Goal: Task Accomplishment & Management: Manage account settings

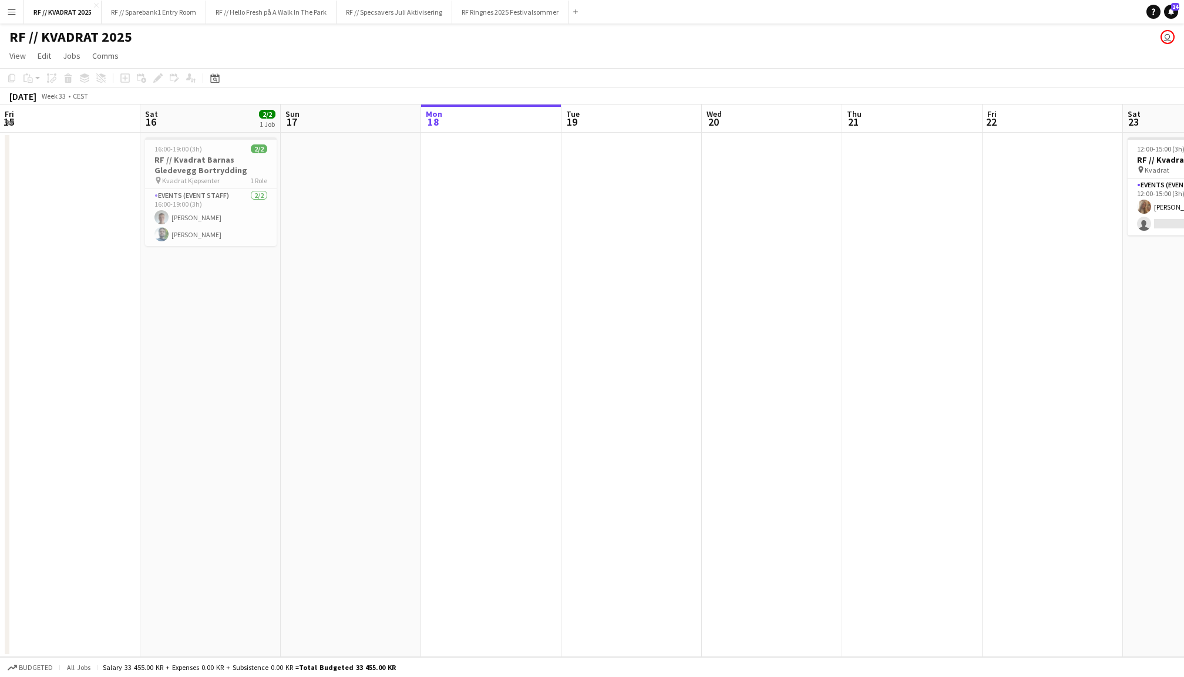
scroll to position [0, 280]
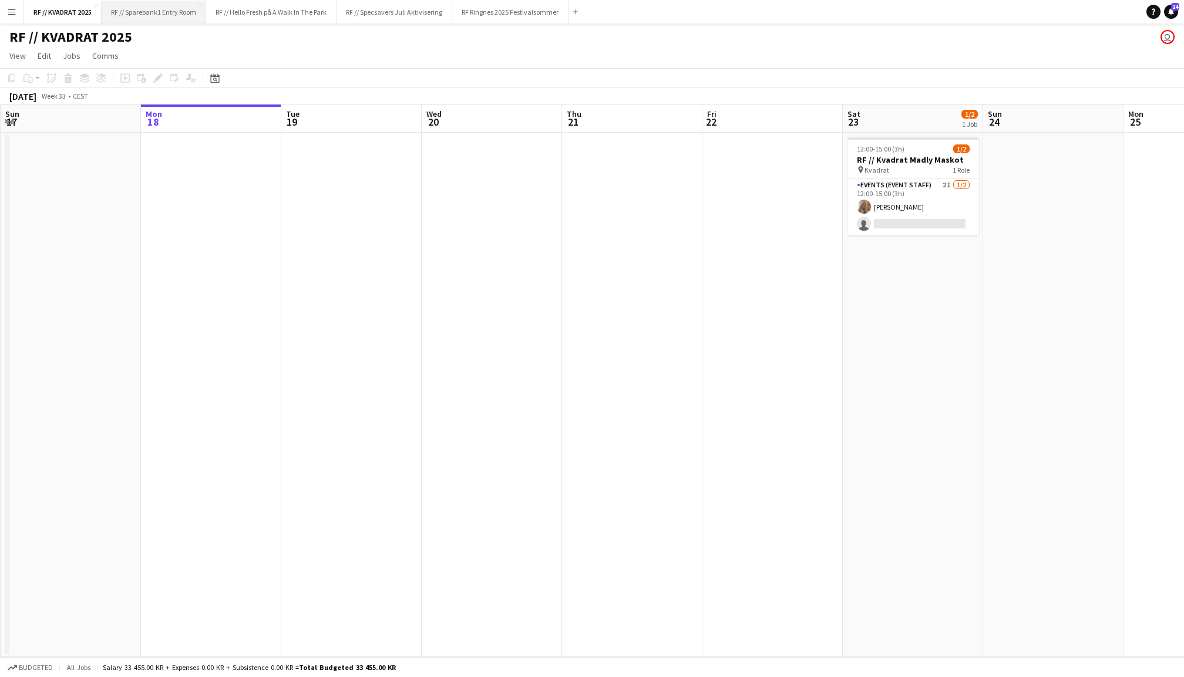
click at [184, 17] on button "RF // Sparebank1 Entry Room Close" at bounding box center [154, 12] width 105 height 23
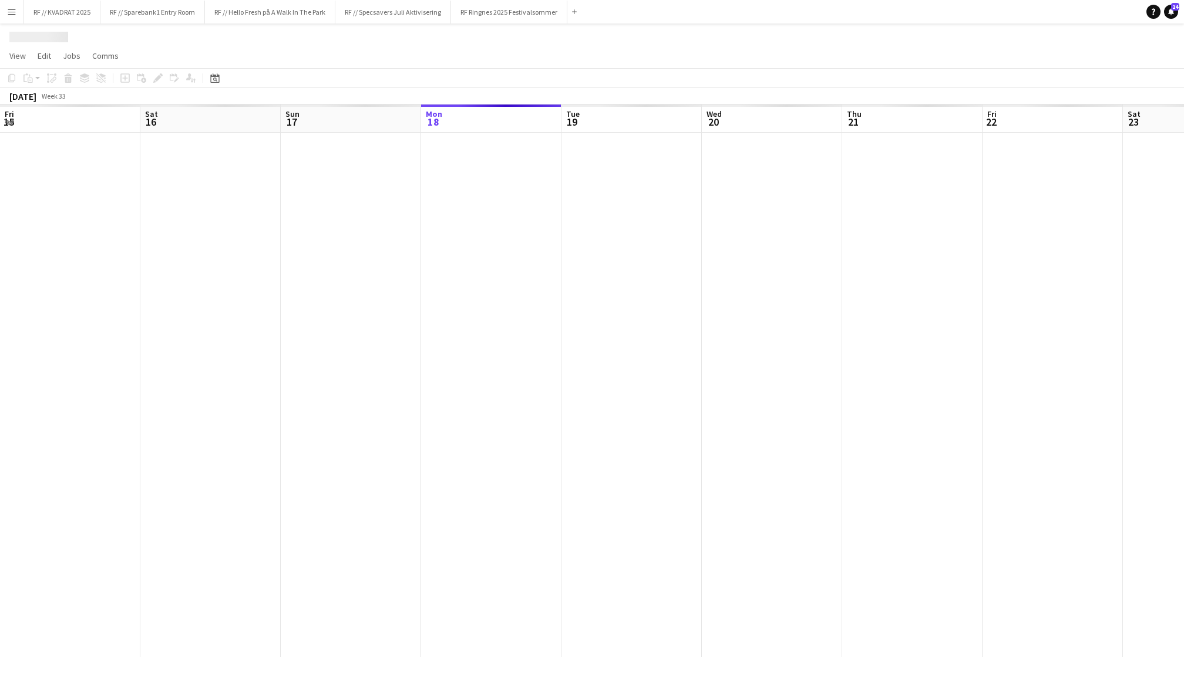
scroll to position [0, 280]
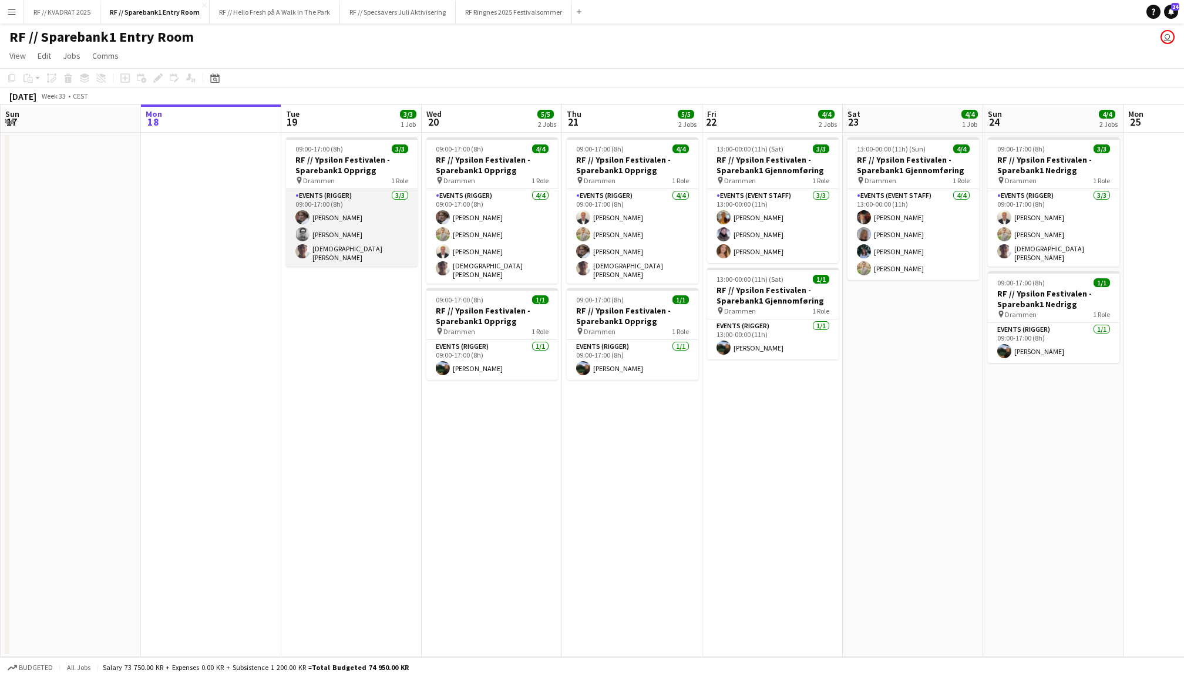
click at [349, 238] on app-card-role "Events (Rigger) 3/3 09:00-17:00 (8h) Jesper Roth Christian Jensen Christian Toh…" at bounding box center [352, 228] width 132 height 78
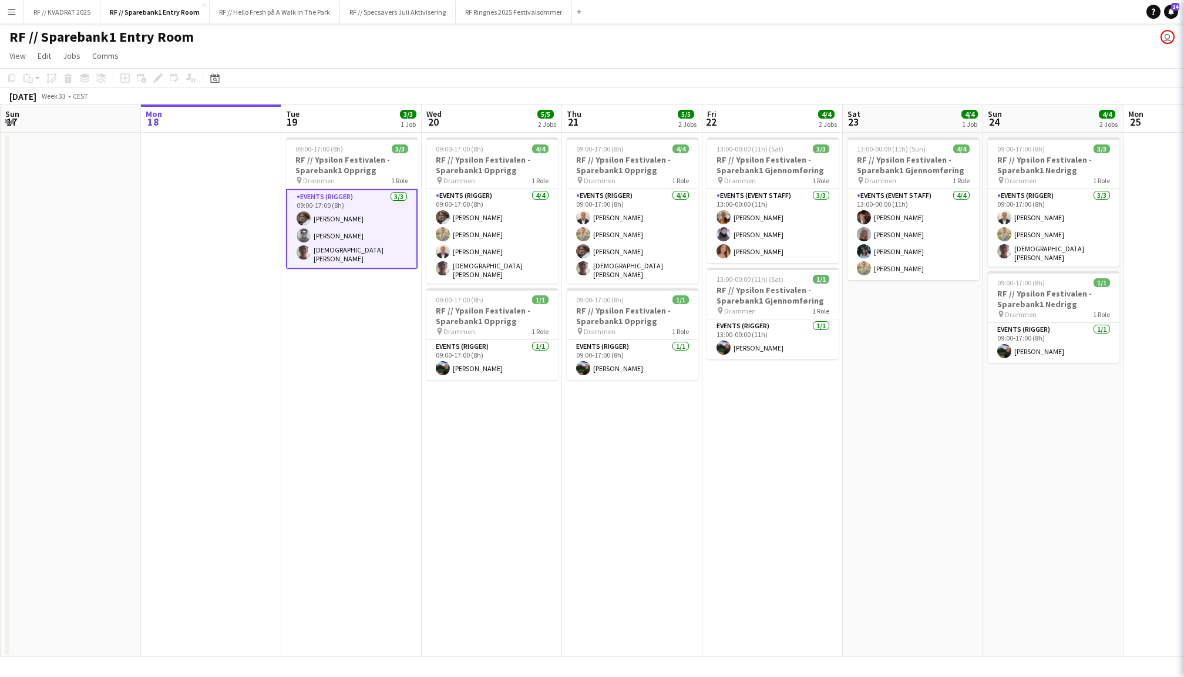
scroll to position [0, 280]
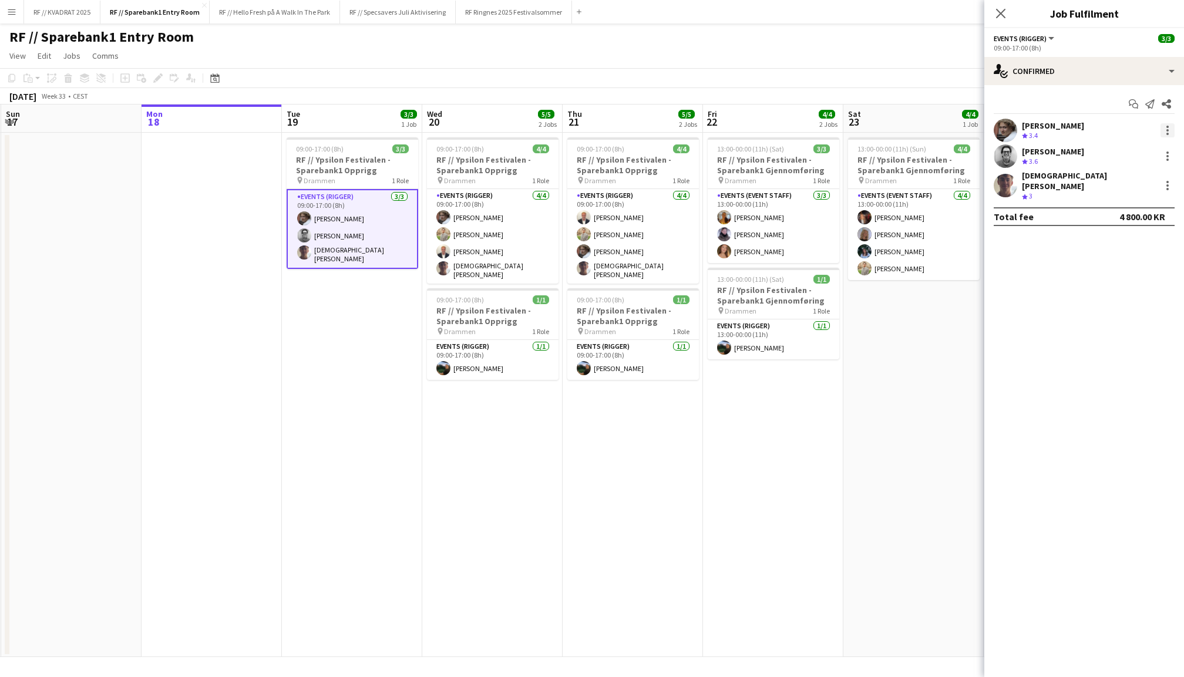
click at [1168, 130] on div at bounding box center [1167, 130] width 2 height 2
click at [1113, 268] on span "Remove" at bounding box center [1109, 264] width 35 height 10
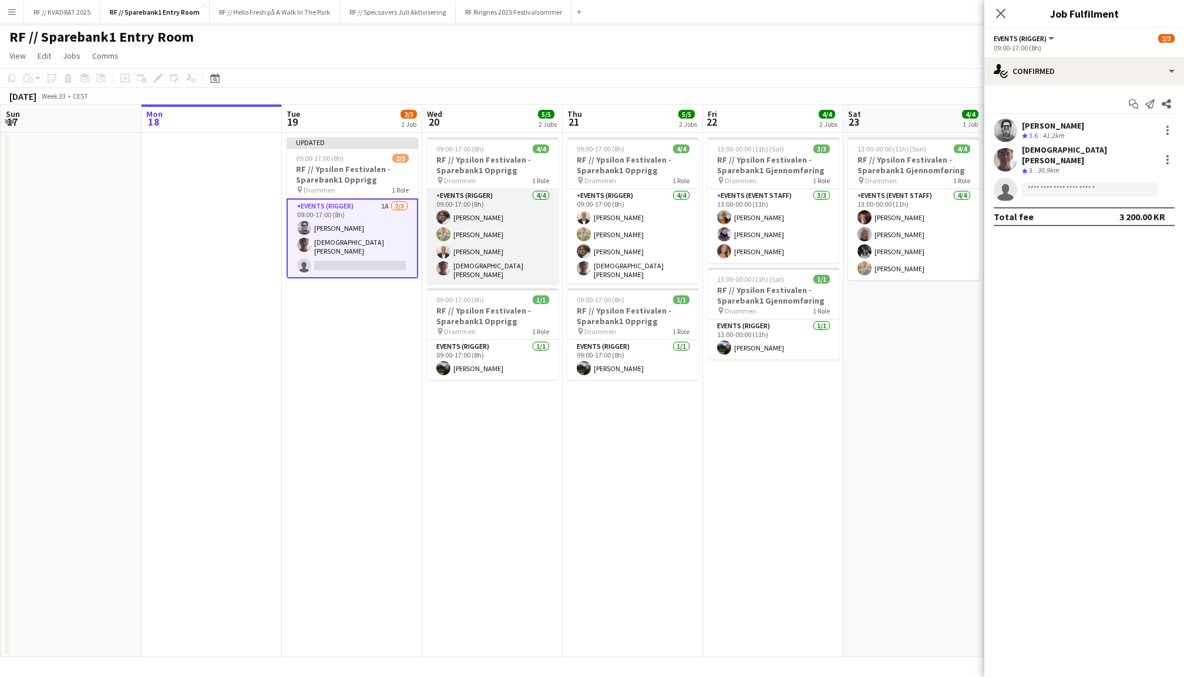
click at [534, 245] on app-card-role "Events (Rigger) 4/4 09:00-17:00 (8h) Jesper Roth Alex Øyen Henrik Jåsund Christ…" at bounding box center [493, 236] width 132 height 95
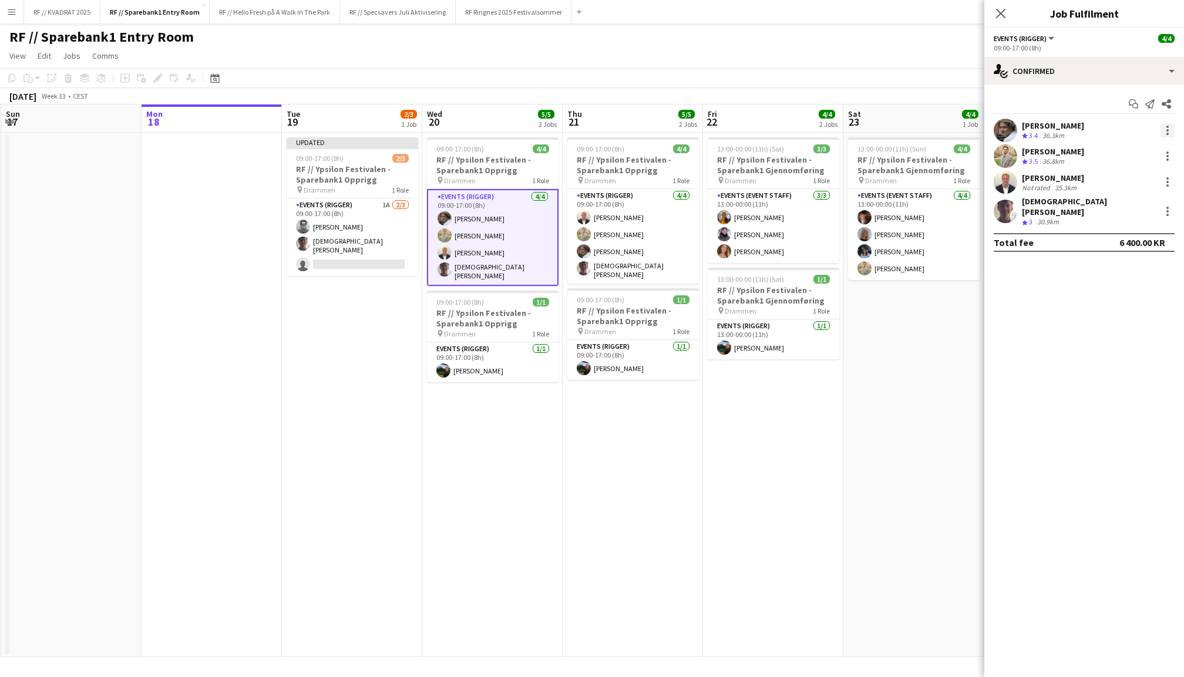
click at [1166, 129] on div at bounding box center [1167, 130] width 2 height 2
click at [1116, 261] on span "Remove" at bounding box center [1109, 264] width 35 height 10
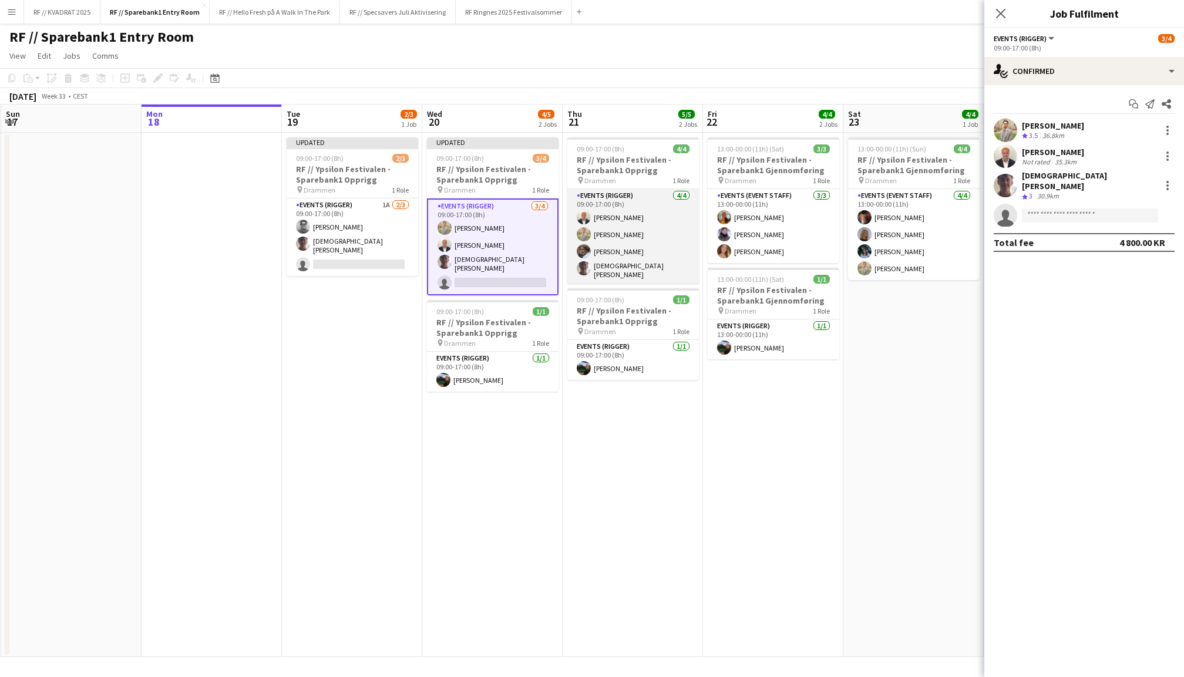
click at [644, 217] on app-card-role "Events (Rigger) 4/4 09:00-17:00 (8h) Henrik Jåsund Alex Øyen Jesper Roth Christ…" at bounding box center [633, 236] width 132 height 95
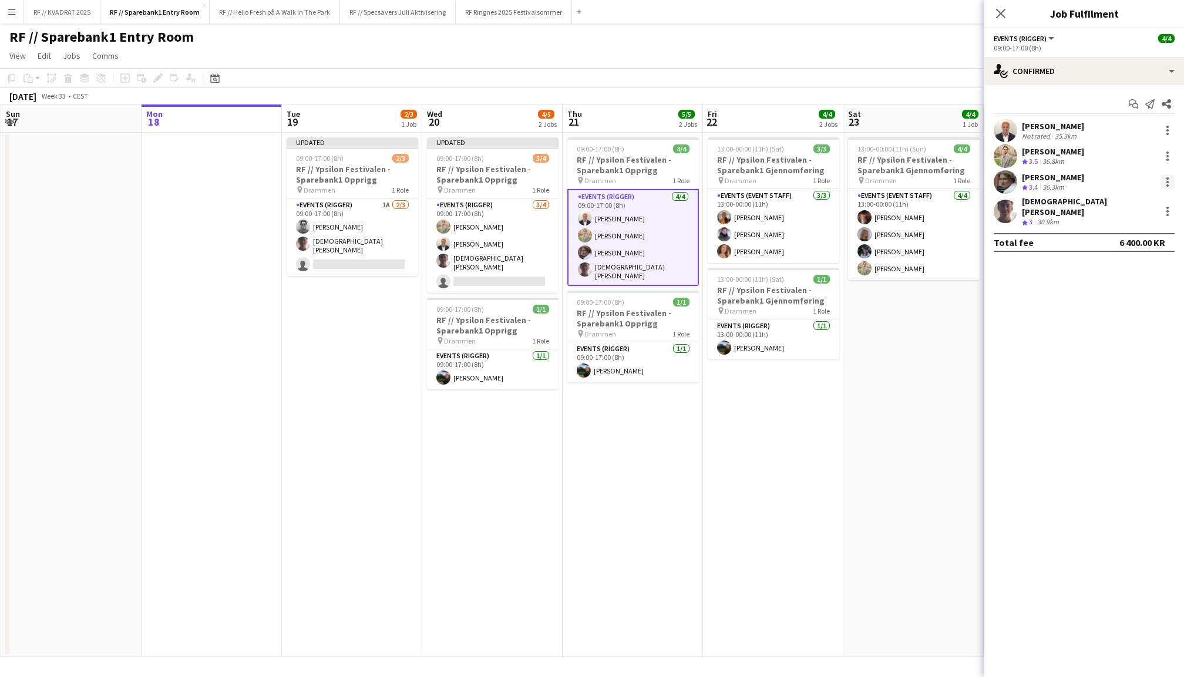
click at [1168, 186] on div at bounding box center [1167, 185] width 2 height 2
click at [1104, 307] on button "Remove" at bounding box center [1129, 316] width 92 height 28
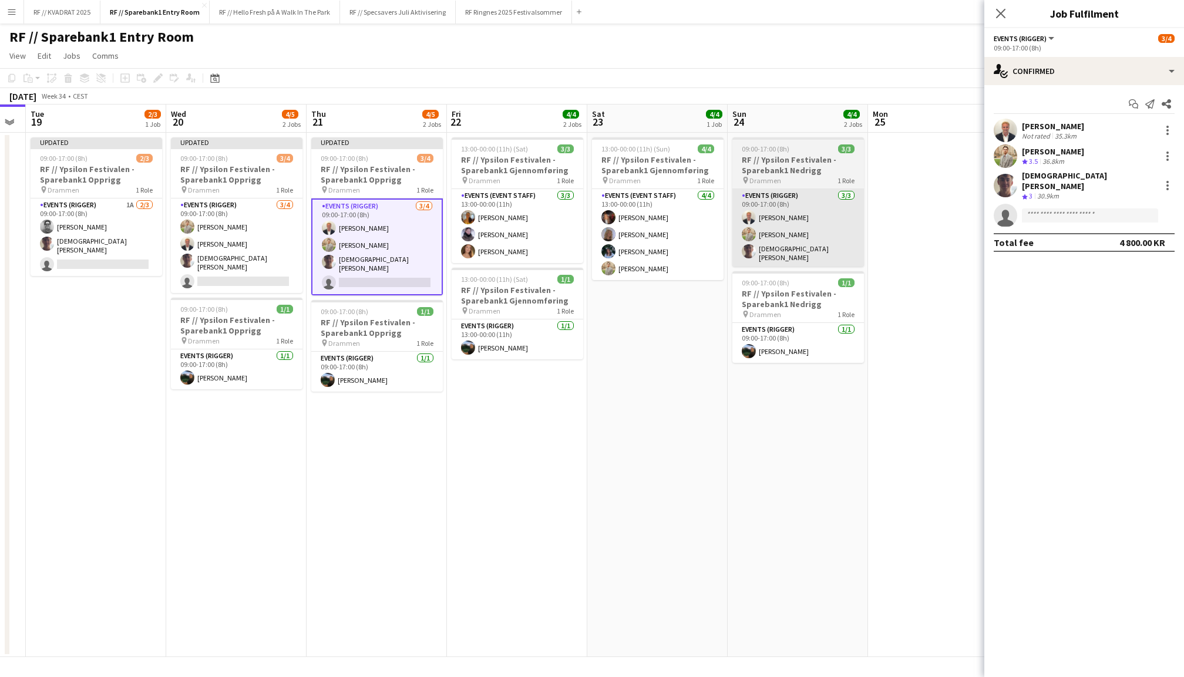
scroll to position [0, 536]
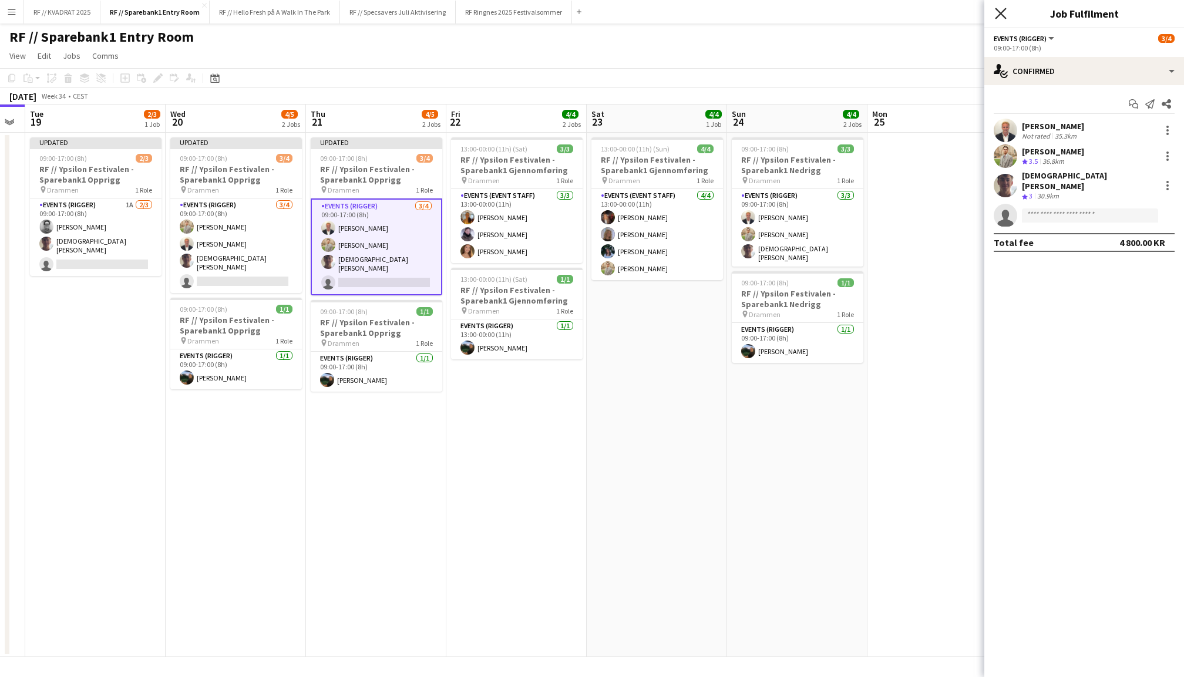
click at [1004, 10] on icon at bounding box center [1000, 13] width 11 height 11
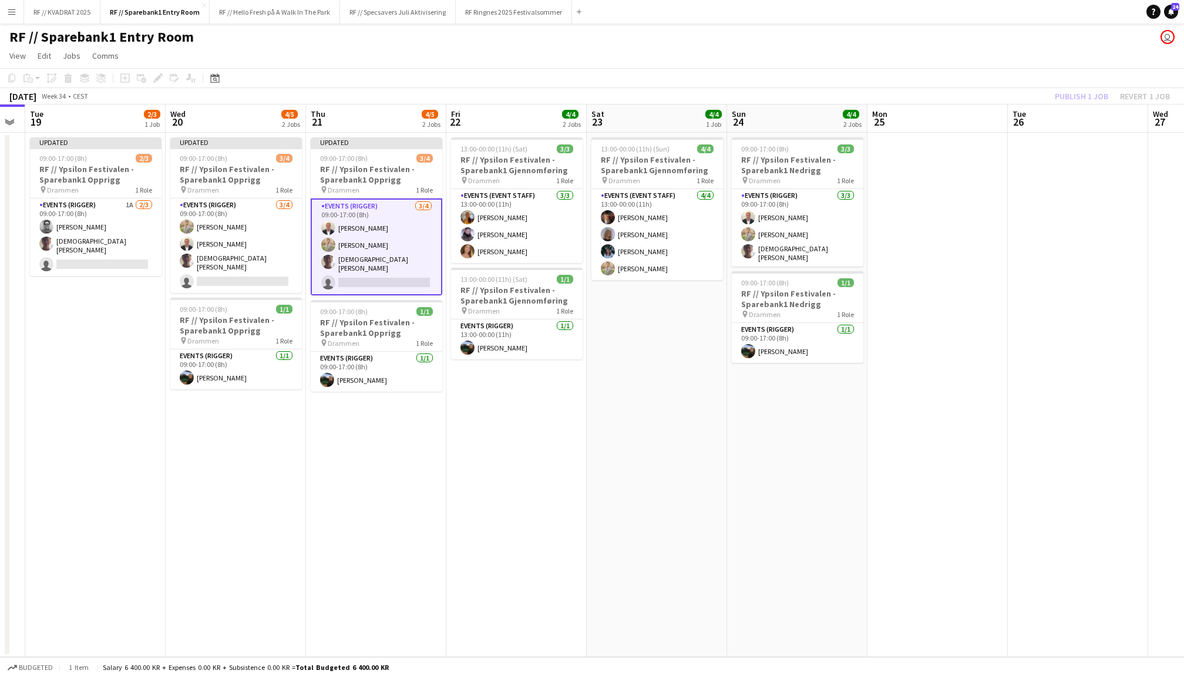
click at [1083, 101] on div "Publish 1 job Revert 1 job" at bounding box center [1112, 96] width 143 height 15
click at [1083, 101] on button "Publish 1 job" at bounding box center [1081, 96] width 63 height 15
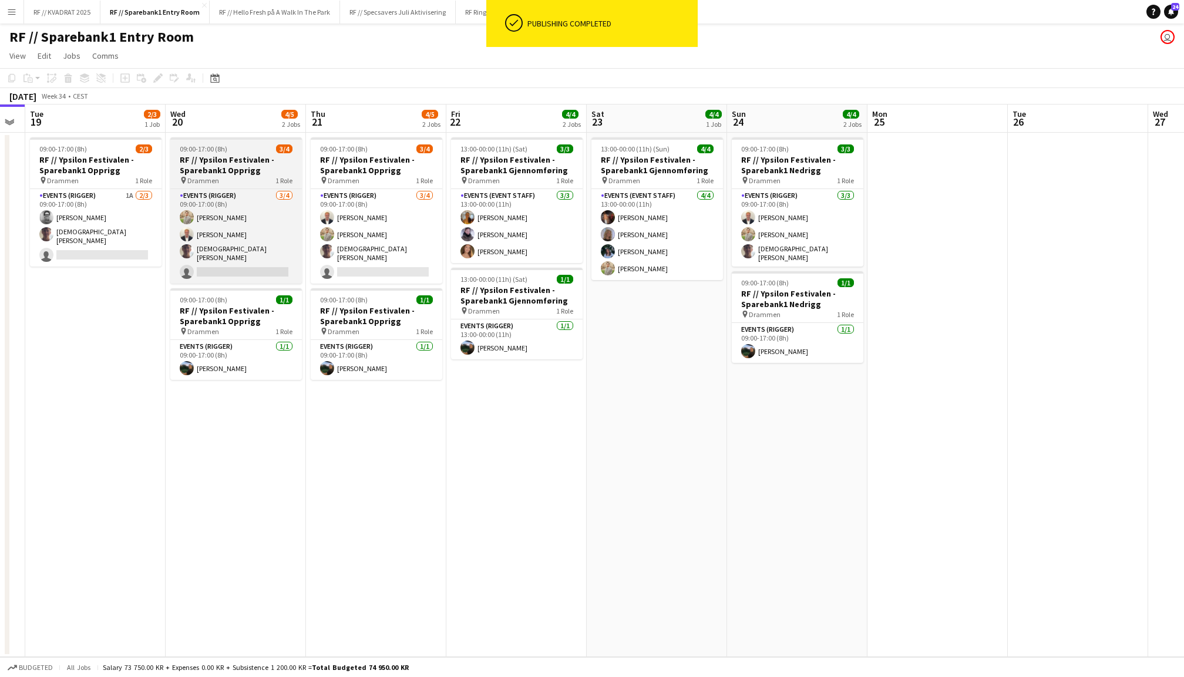
click at [261, 163] on h3 "RF // Ypsilon Festivalen - Sparebank1 Opprigg" at bounding box center [236, 164] width 132 height 21
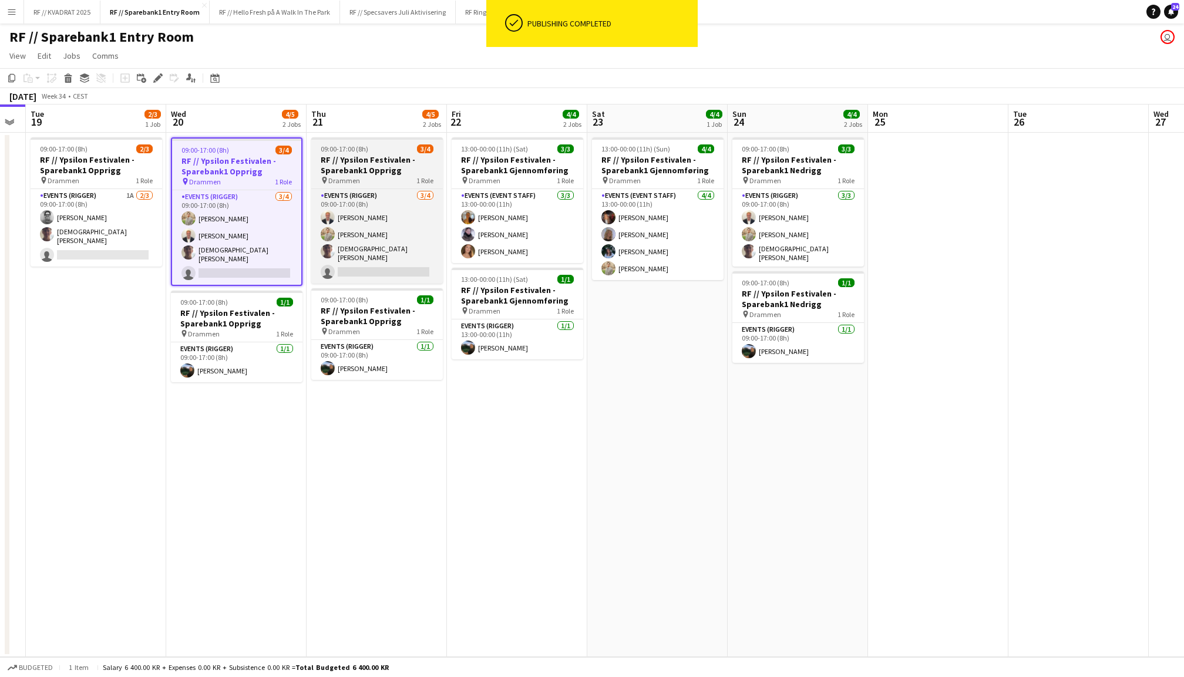
click at [367, 163] on h3 "RF // Ypsilon Festivalen - Sparebank1 Opprigg" at bounding box center [377, 164] width 132 height 21
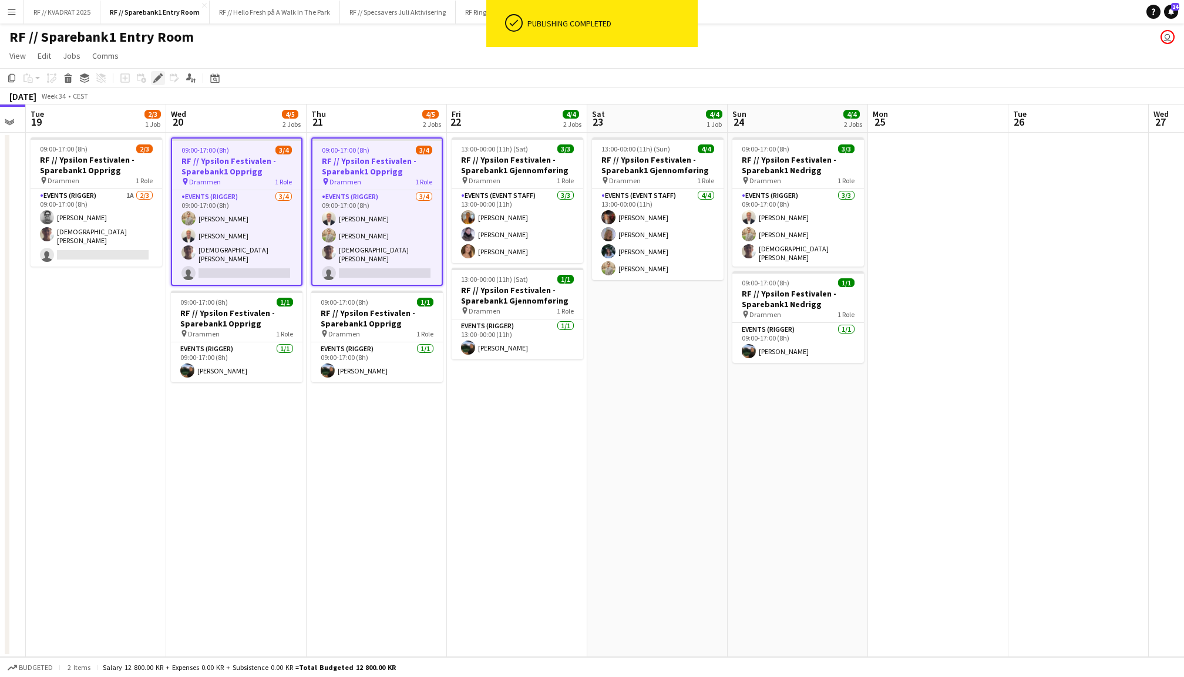
click at [163, 76] on div "Edit" at bounding box center [158, 78] width 14 height 14
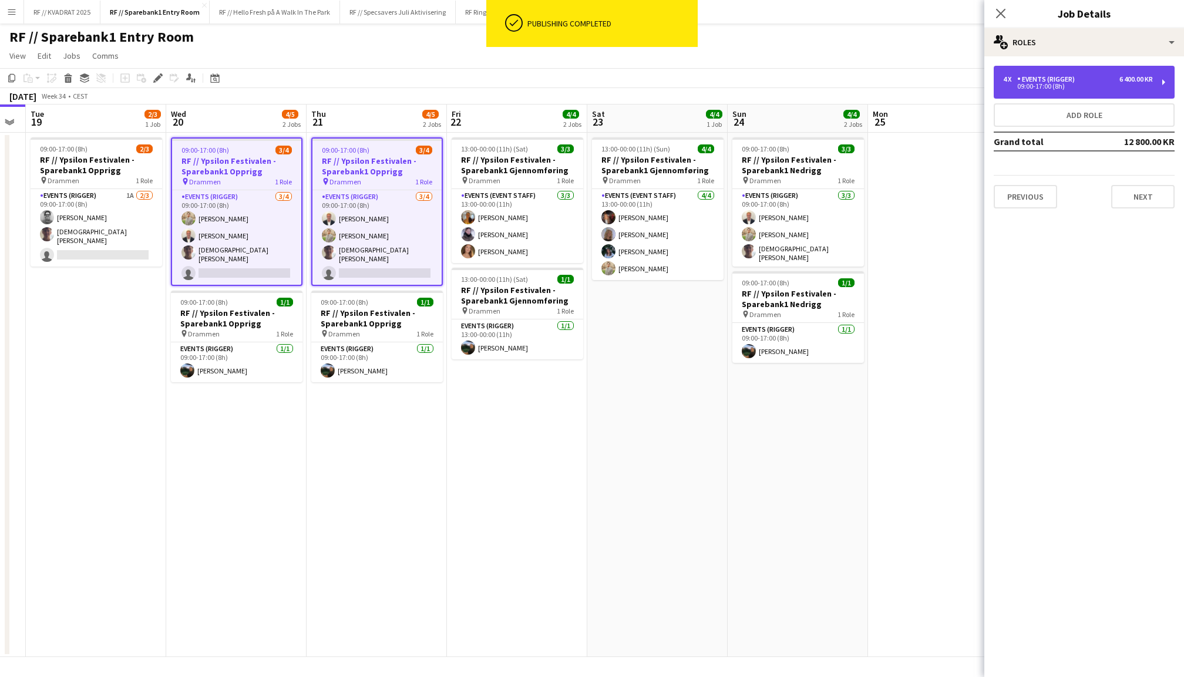
click at [1036, 97] on div "4 x Events (Rigger) 6 400.00 KR 09:00-17:00 (8h)" at bounding box center [1084, 82] width 181 height 33
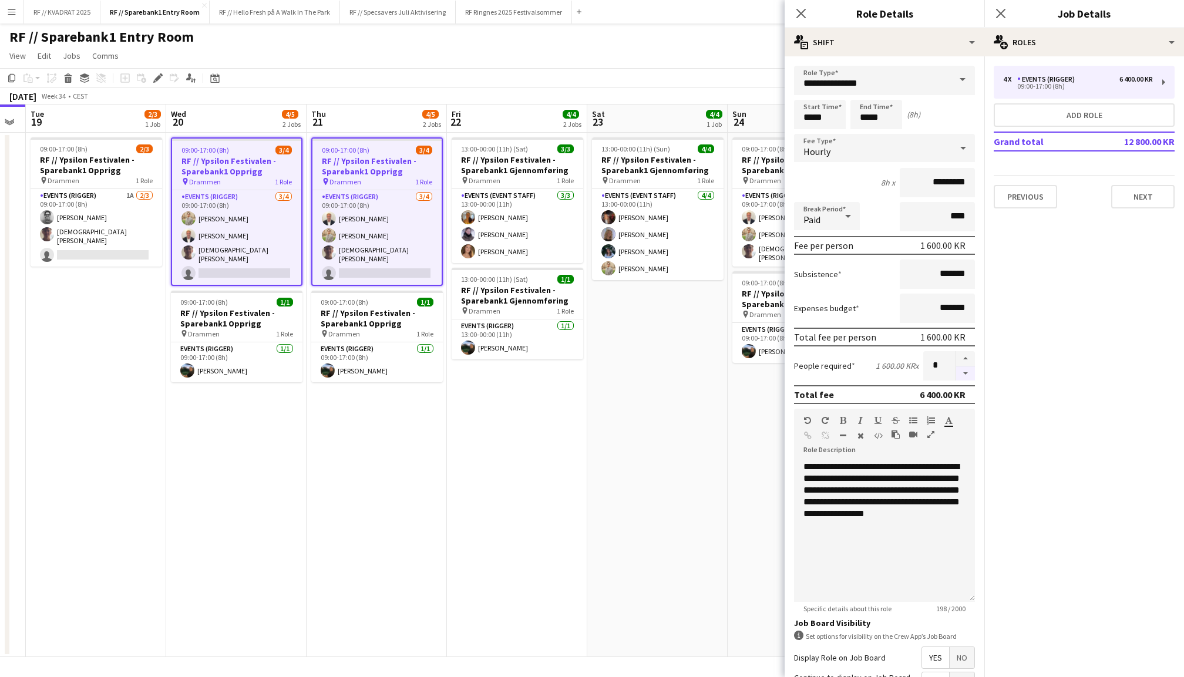
click at [968, 374] on button "button" at bounding box center [965, 373] width 19 height 15
type input "*"
click at [1004, 9] on icon at bounding box center [1000, 13] width 11 height 11
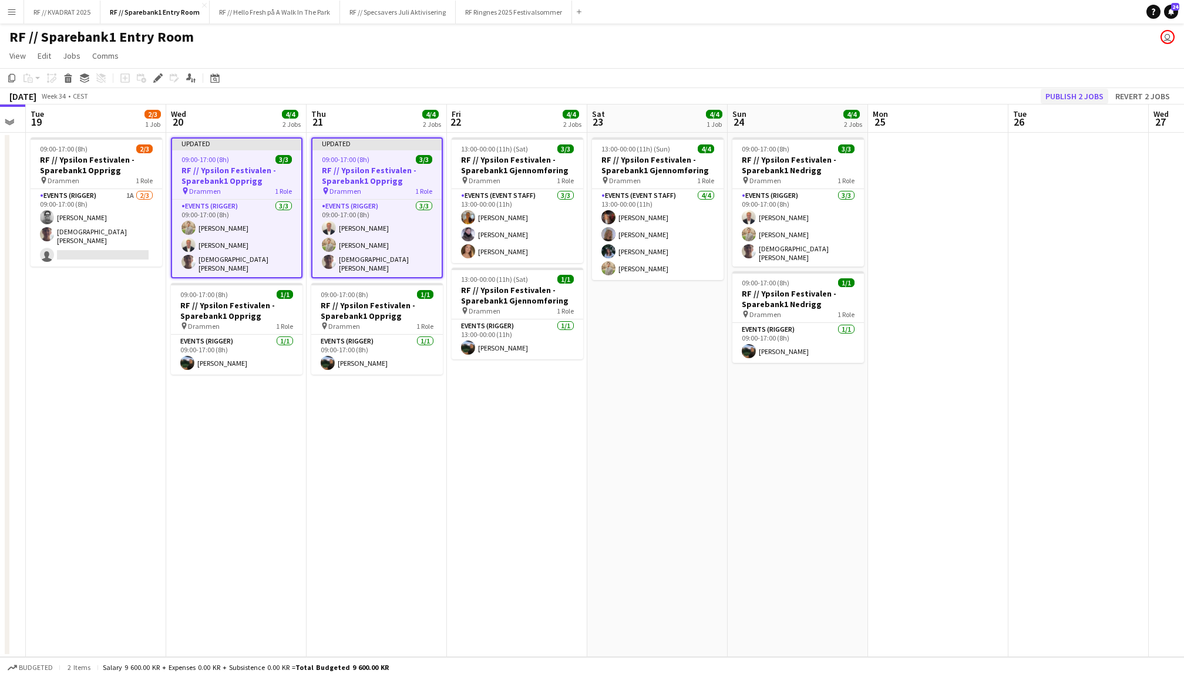
click at [1102, 93] on button "Publish 2 jobs" at bounding box center [1075, 96] width 68 height 15
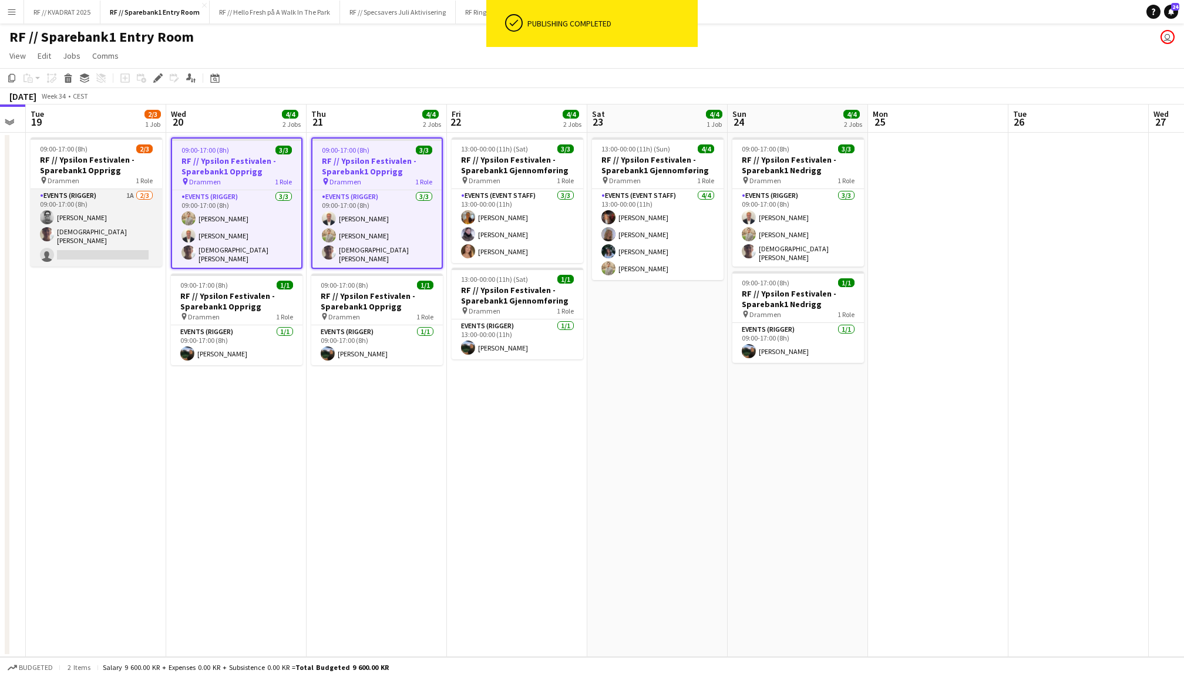
click at [109, 209] on app-card-role "Events (Rigger) 1A 2/3 09:00-17:00 (8h) Christian Jensen Christian Tohje single…" at bounding box center [97, 228] width 132 height 78
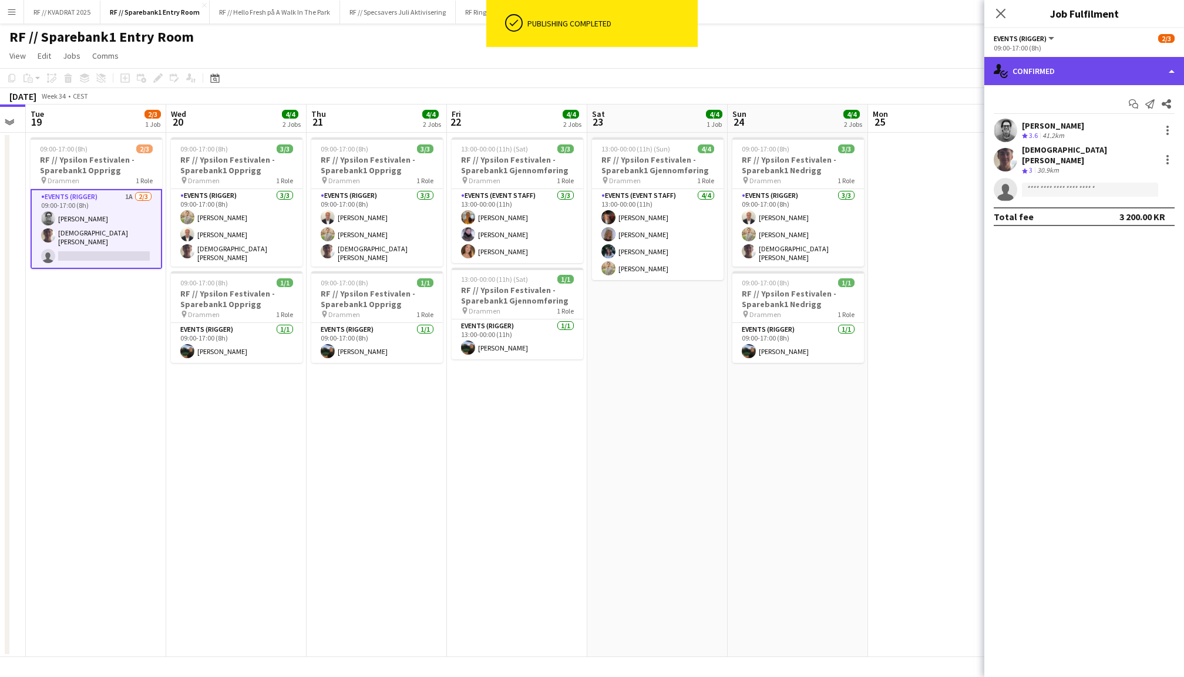
click at [1032, 62] on div "single-neutral-actions-check-2 Confirmed" at bounding box center [1084, 71] width 200 height 28
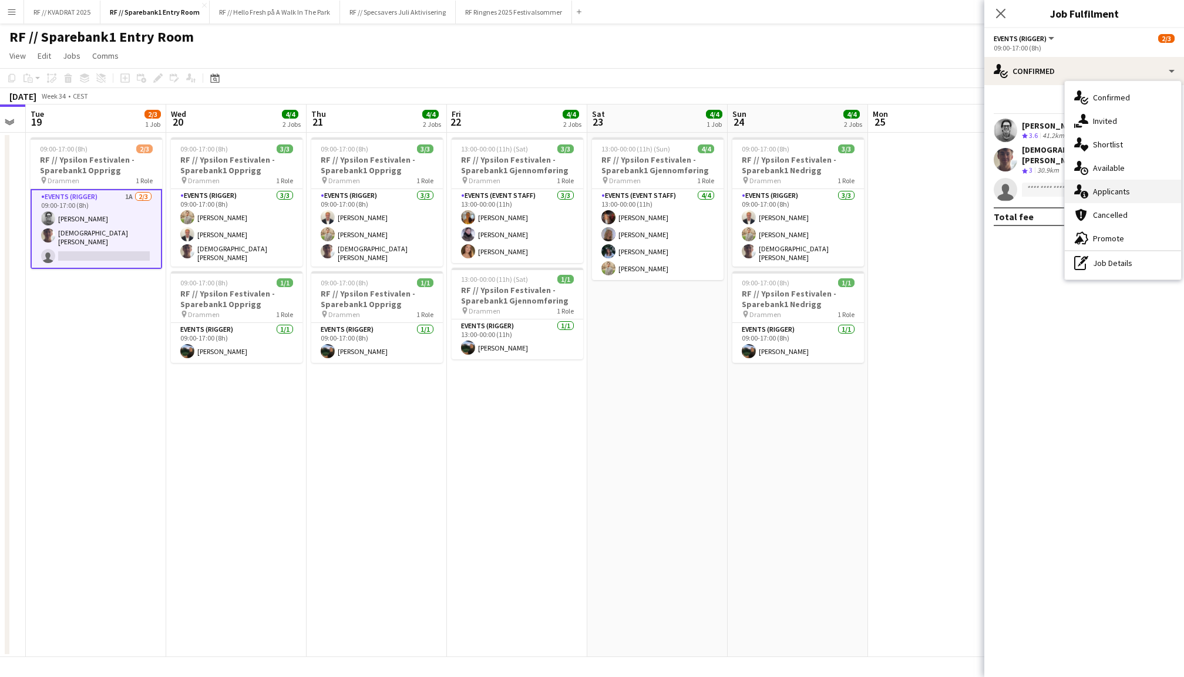
click at [1112, 188] on div "single-neutral-actions-information Applicants" at bounding box center [1123, 191] width 116 height 23
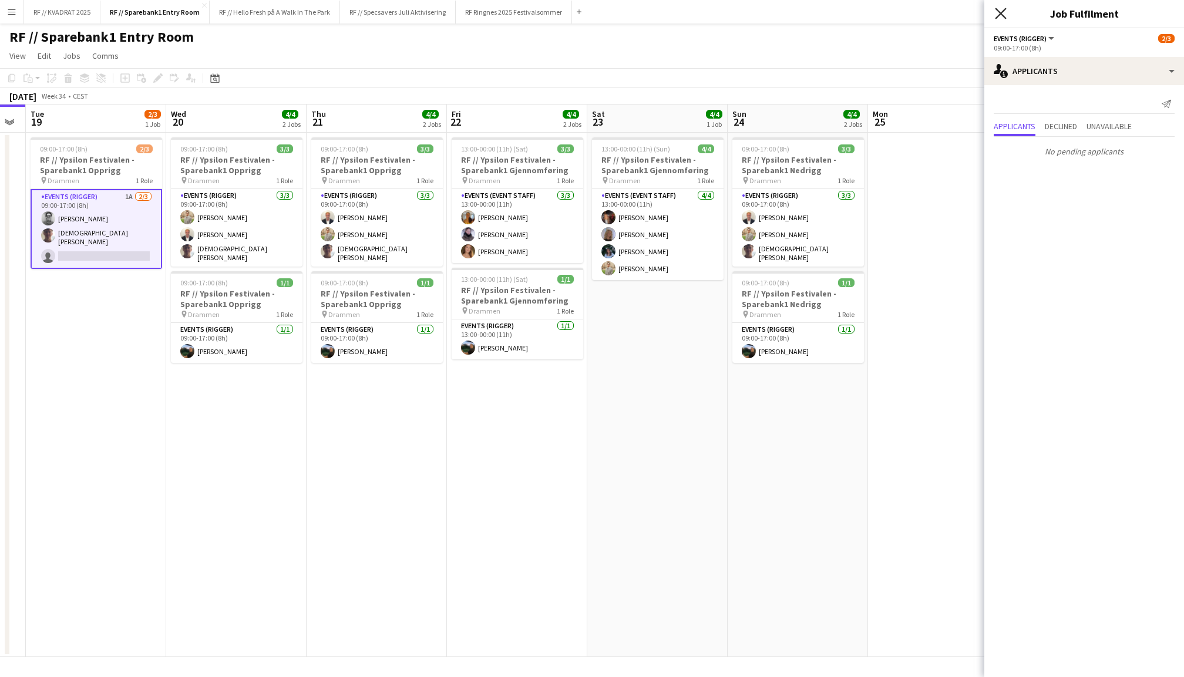
click at [996, 12] on icon "Close pop-in" at bounding box center [1000, 13] width 11 height 11
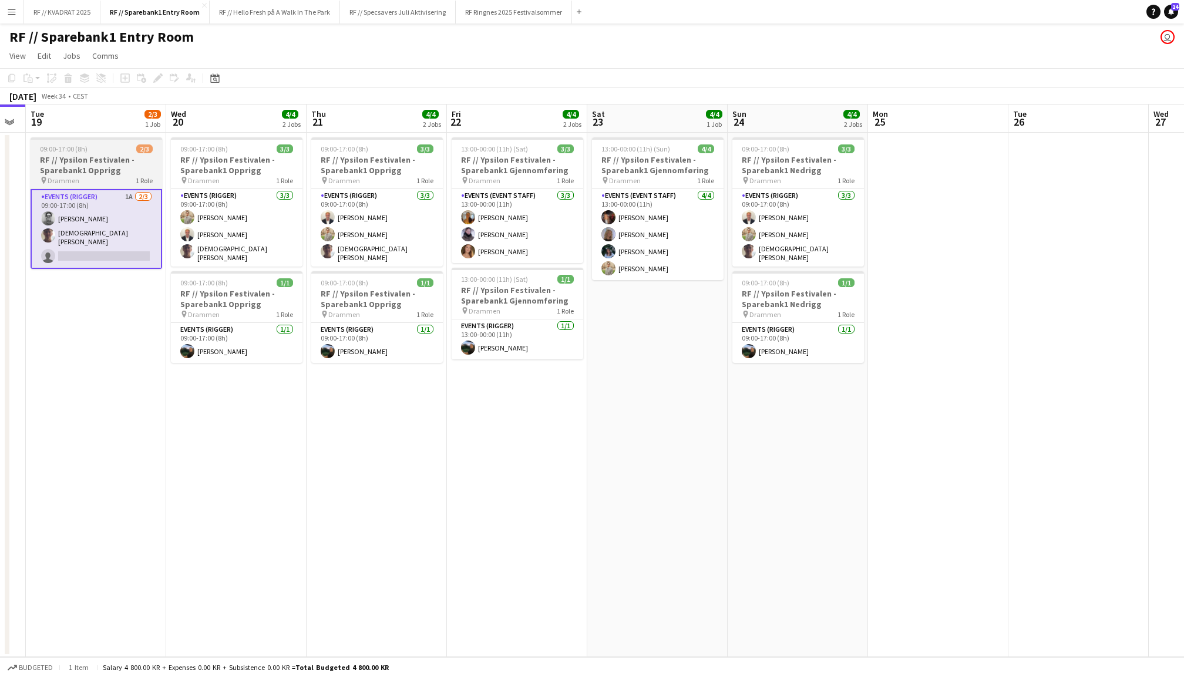
click at [127, 174] on h3 "RF // Ypsilon Festivalen - Sparebank1 Opprigg" at bounding box center [97, 164] width 132 height 21
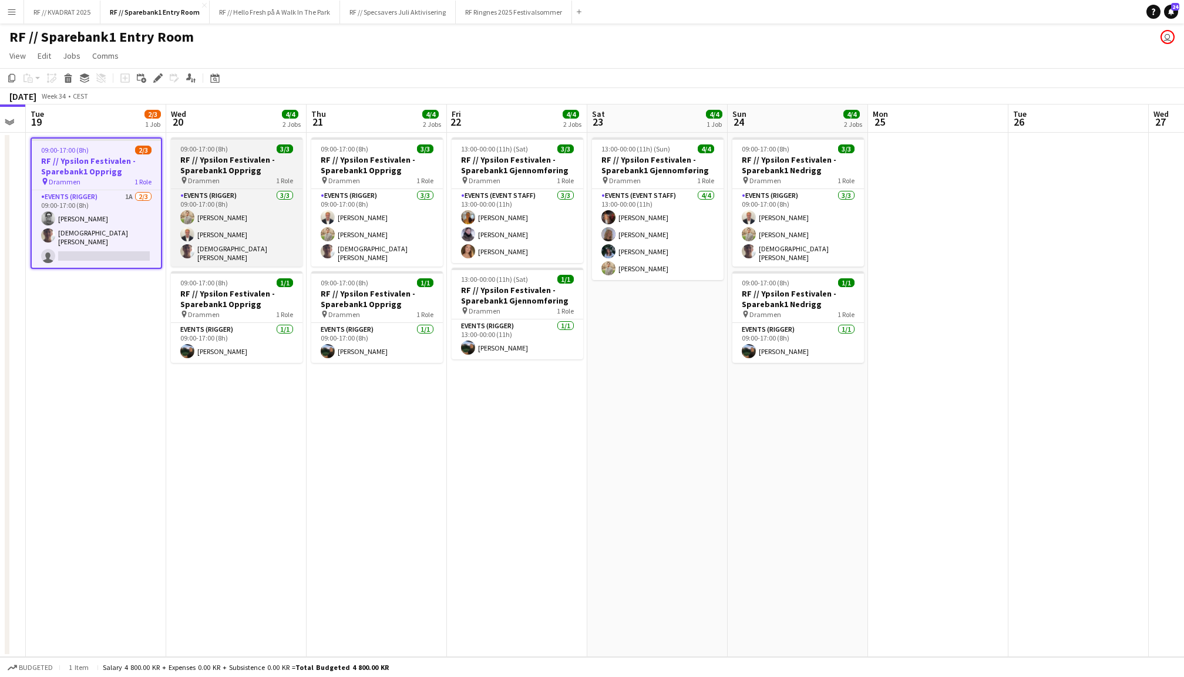
click at [205, 154] on h3 "RF // Ypsilon Festivalen - Sparebank1 Opprigg" at bounding box center [237, 164] width 132 height 21
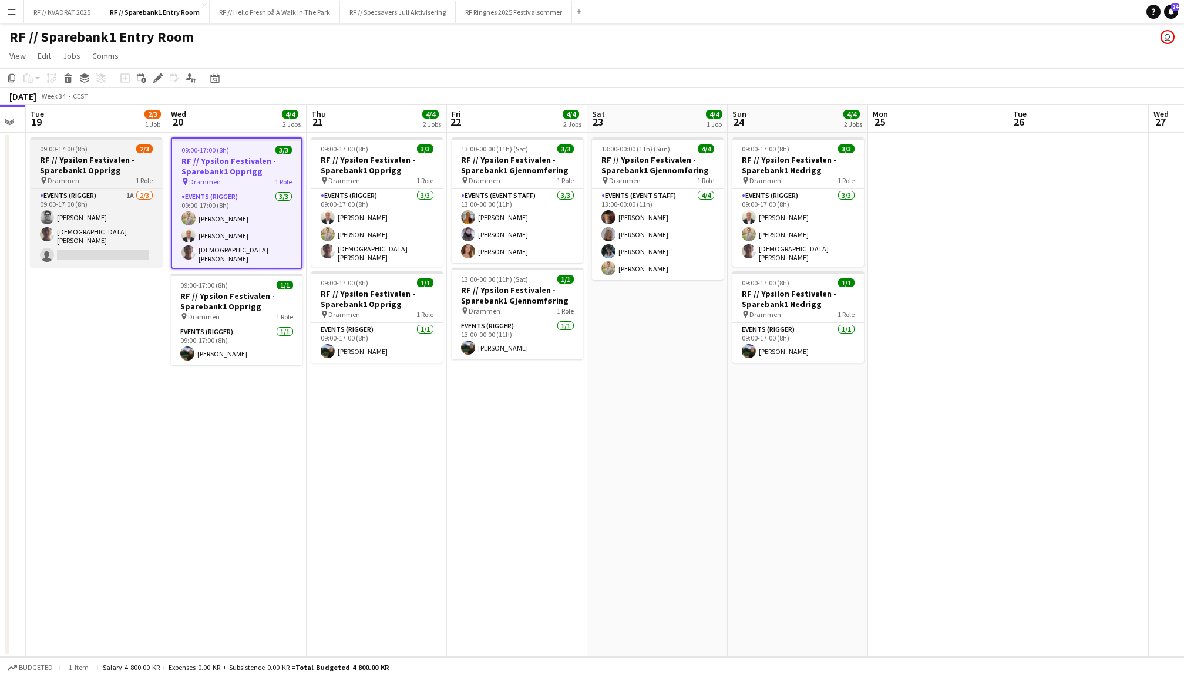
click at [107, 176] on div "pin Drammen 1 Role" at bounding box center [97, 180] width 132 height 9
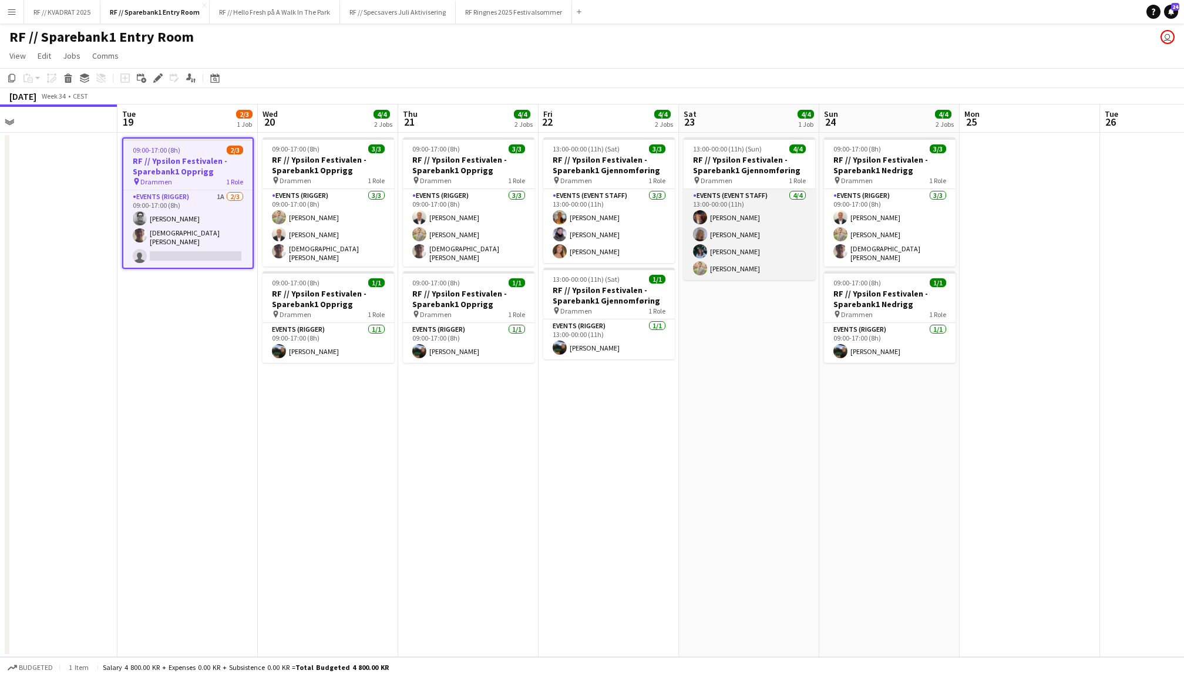
scroll to position [0, 433]
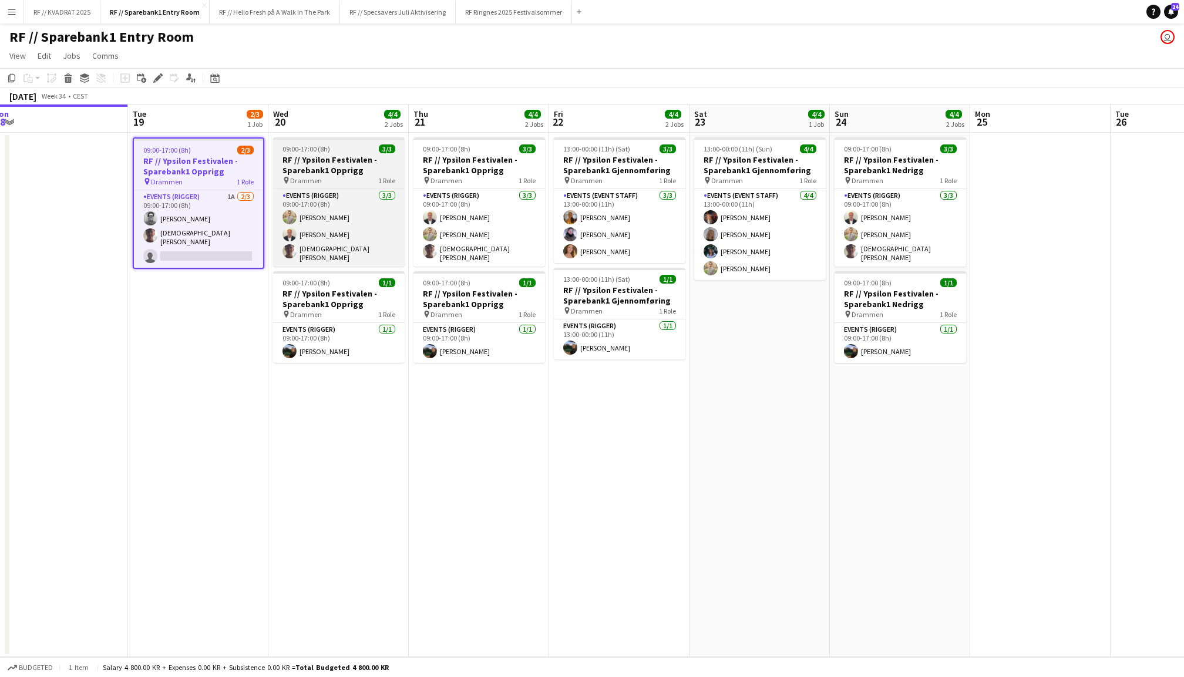
click at [318, 162] on h3 "RF // Ypsilon Festivalen - Sparebank1 Opprigg" at bounding box center [339, 164] width 132 height 21
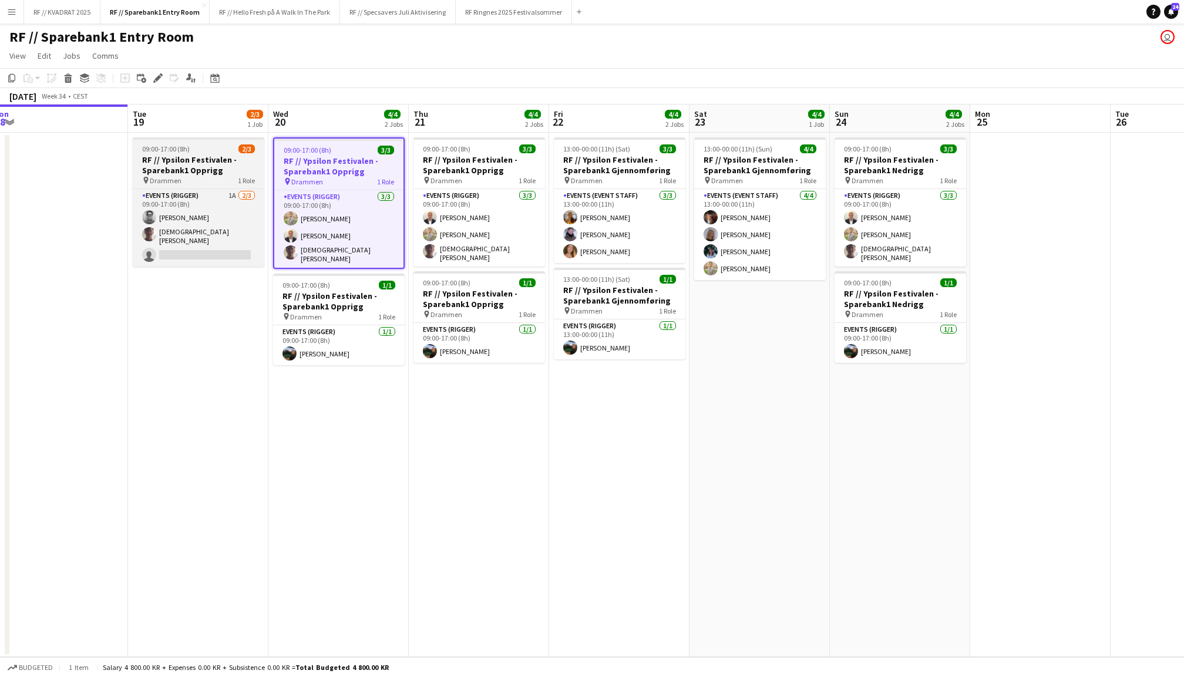
click at [184, 176] on div "pin Drammen 1 Role" at bounding box center [199, 180] width 132 height 9
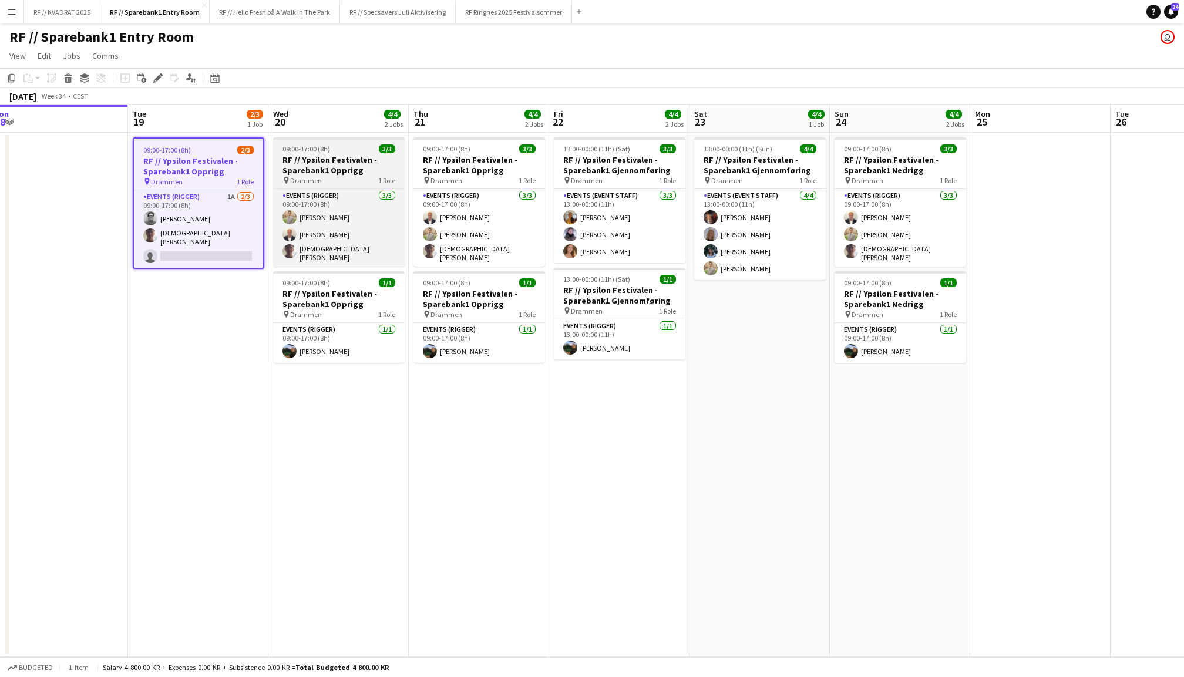
click at [326, 173] on h3 "RF // Ypsilon Festivalen - Sparebank1 Opprigg" at bounding box center [339, 164] width 132 height 21
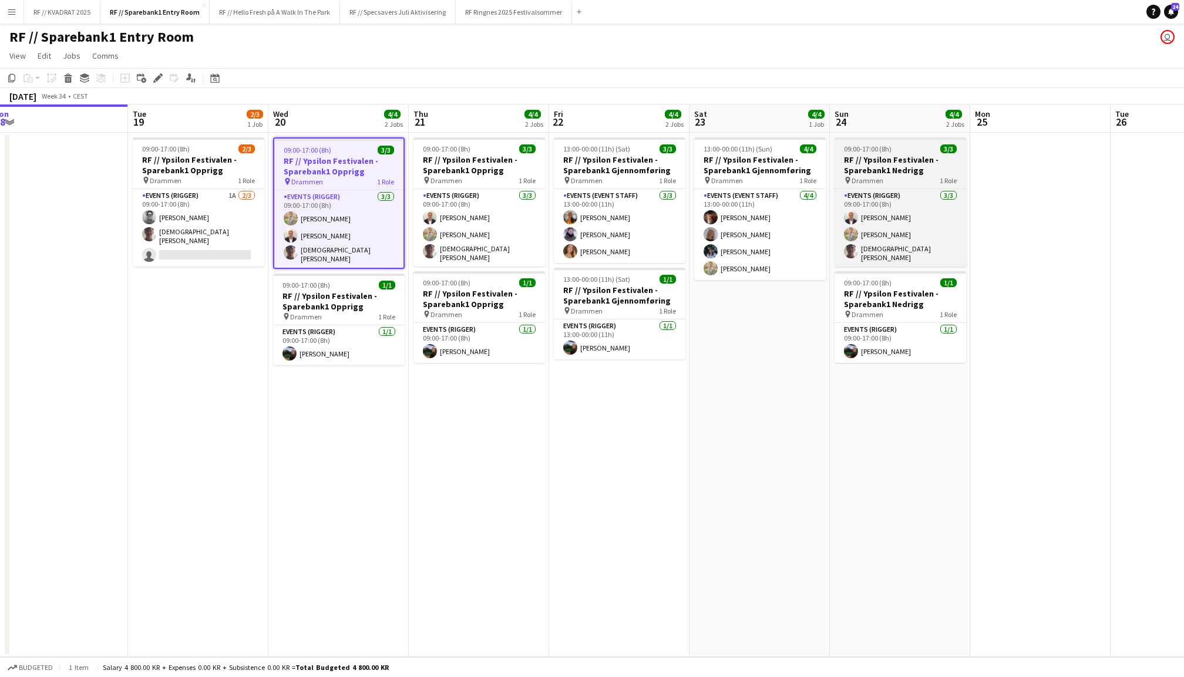
click at [871, 154] on h3 "RF // Ypsilon Festivalen - Sparebank1 Nedrigg" at bounding box center [900, 164] width 132 height 21
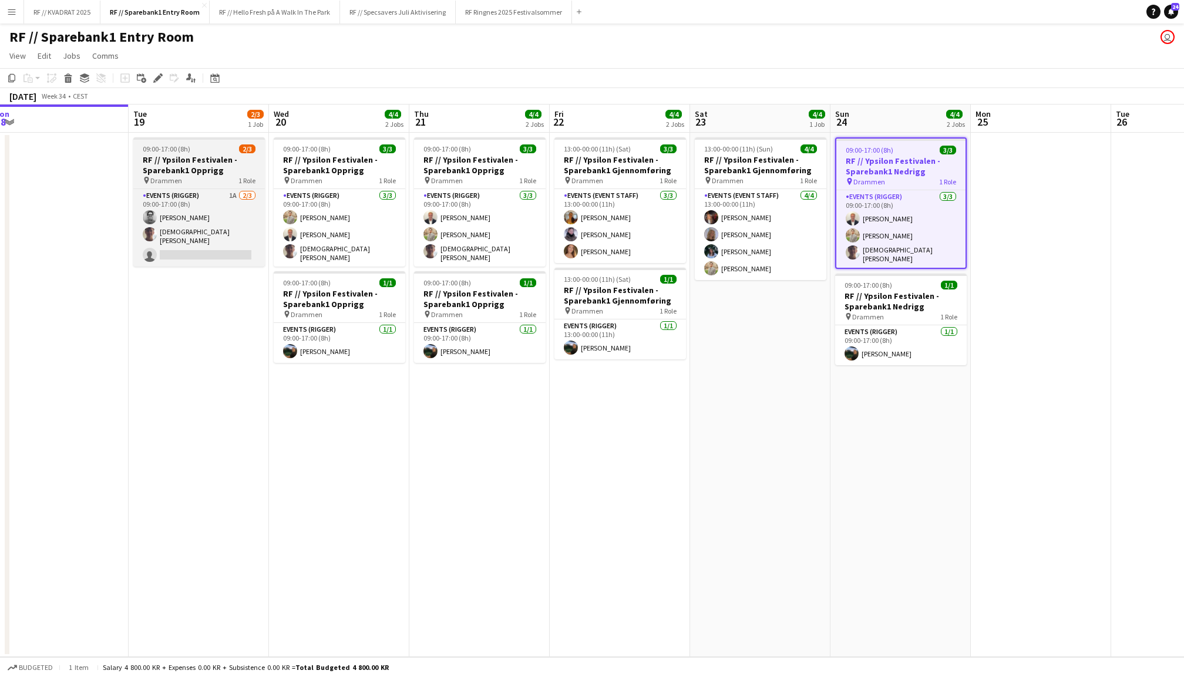
click at [196, 153] on div "09:00-17:00 (8h) 2/3" at bounding box center [199, 148] width 132 height 9
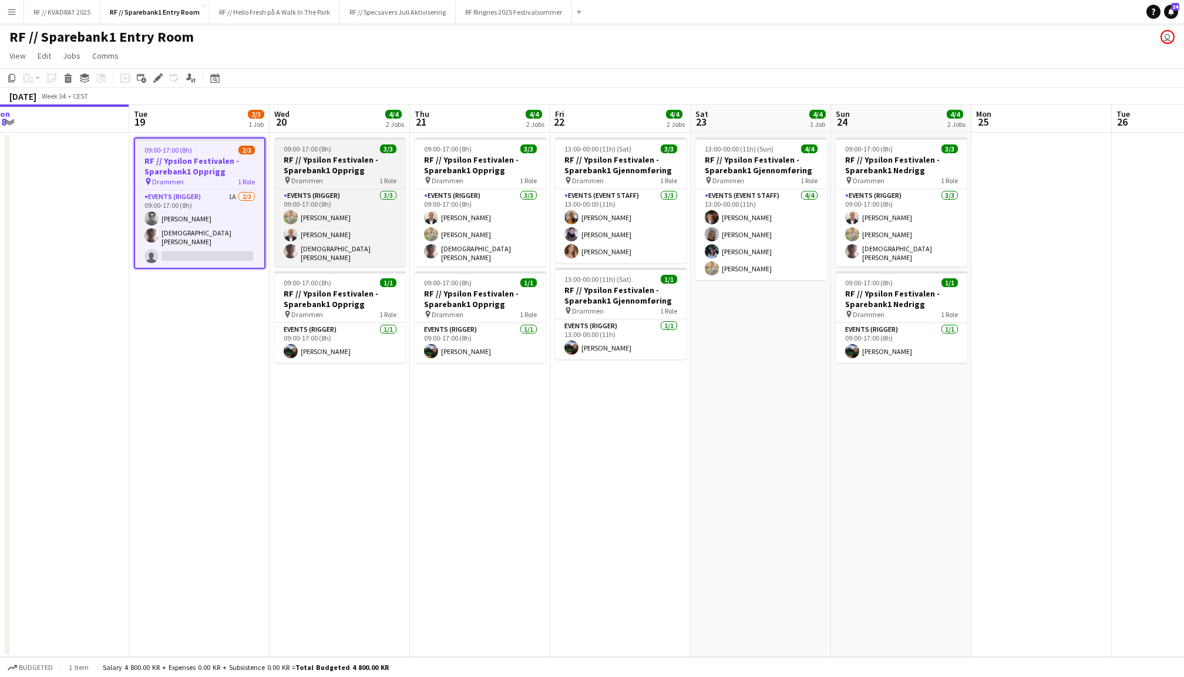
click at [312, 170] on h3 "RF // Ypsilon Festivalen - Sparebank1 Opprigg" at bounding box center [340, 164] width 132 height 21
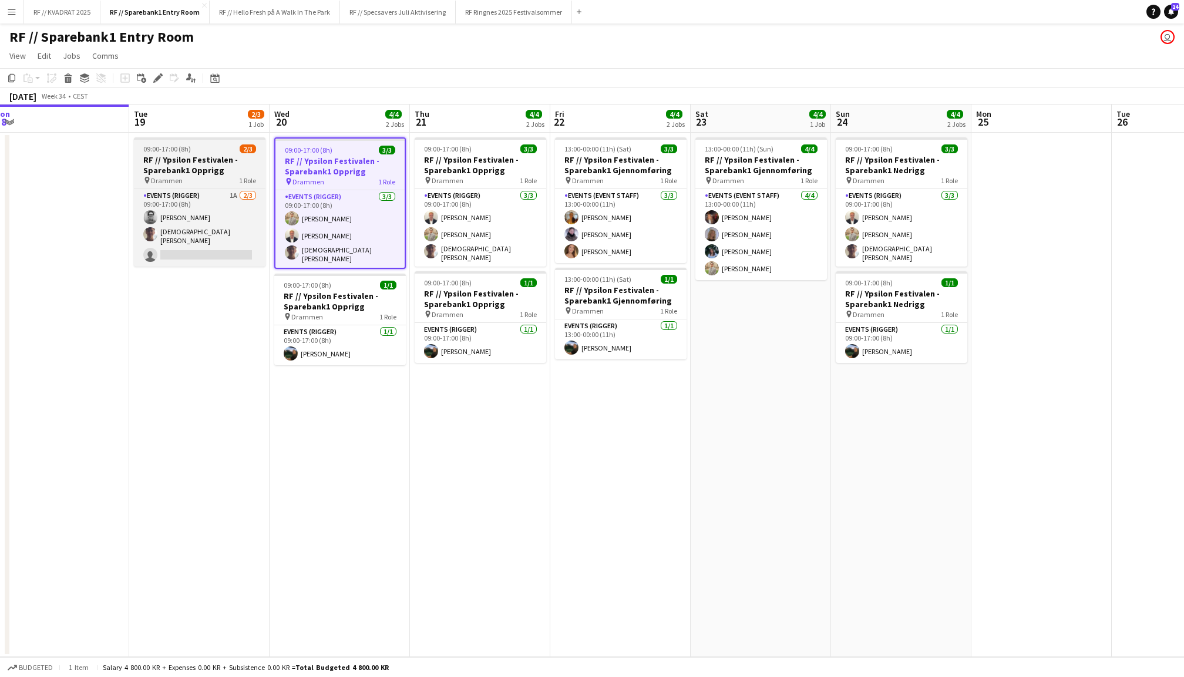
click at [211, 168] on h3 "RF // Ypsilon Festivalen - Sparebank1 Opprigg" at bounding box center [200, 164] width 132 height 21
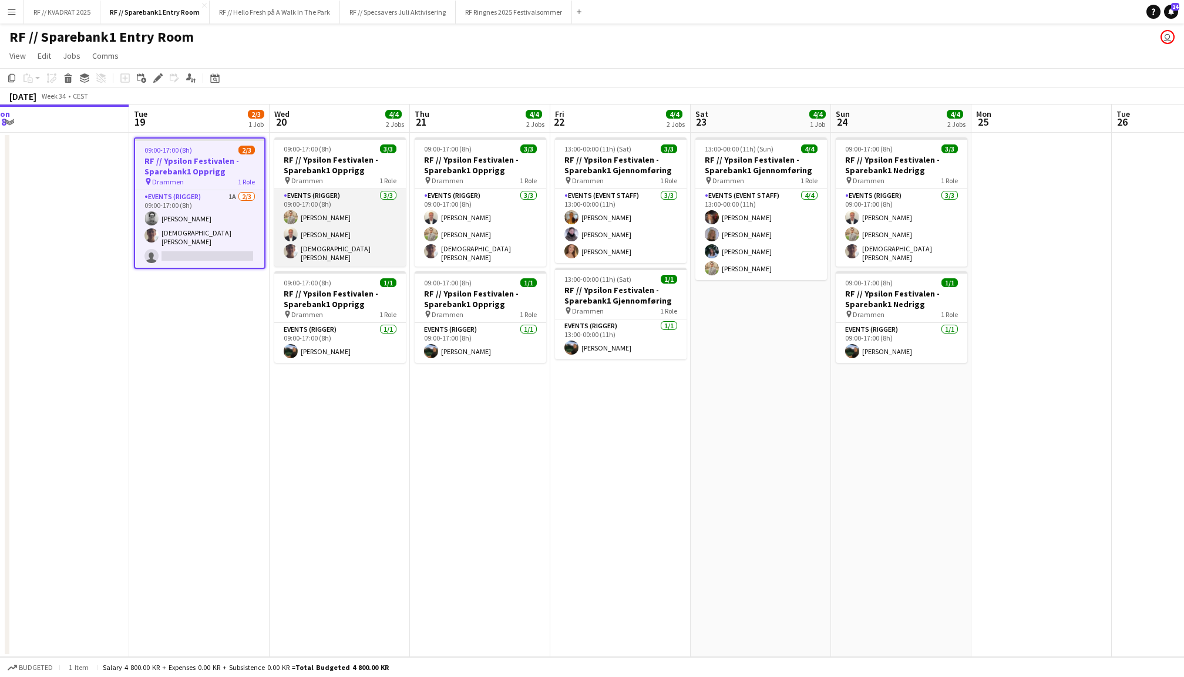
click at [379, 217] on app-card-role "Events (Rigger) 3/3 09:00-17:00 (8h) Alex Øyen Henrik Jåsund Christian Tohje" at bounding box center [340, 228] width 132 height 78
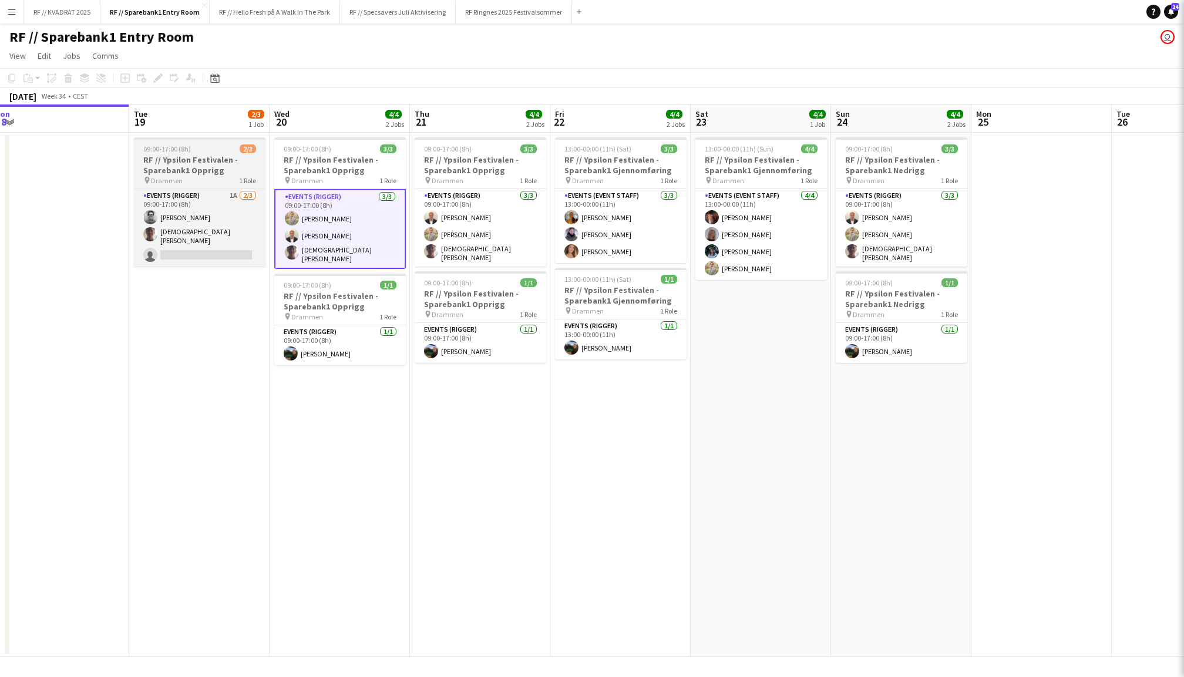
click at [210, 172] on h3 "RF // Ypsilon Festivalen - Sparebank1 Opprigg" at bounding box center [200, 164] width 132 height 21
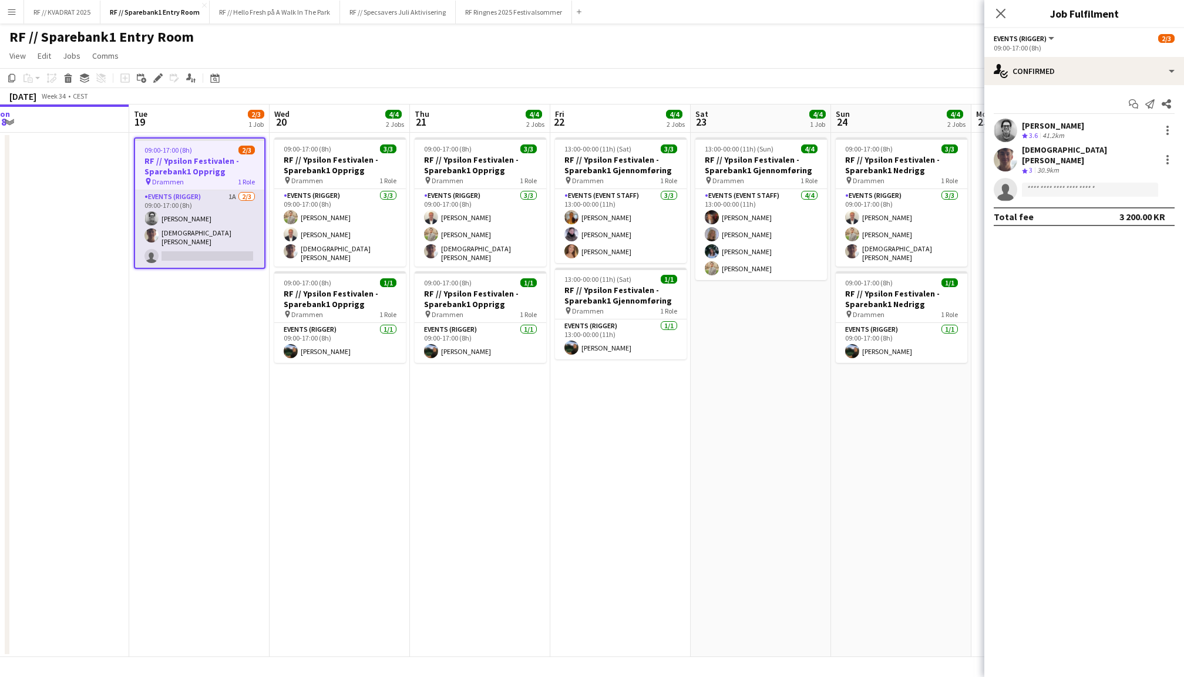
click at [210, 209] on app-card-role "Events (Rigger) 1A 2/3 09:00-17:00 (8h) Christian Jensen Christian Tohje single…" at bounding box center [199, 229] width 129 height 78
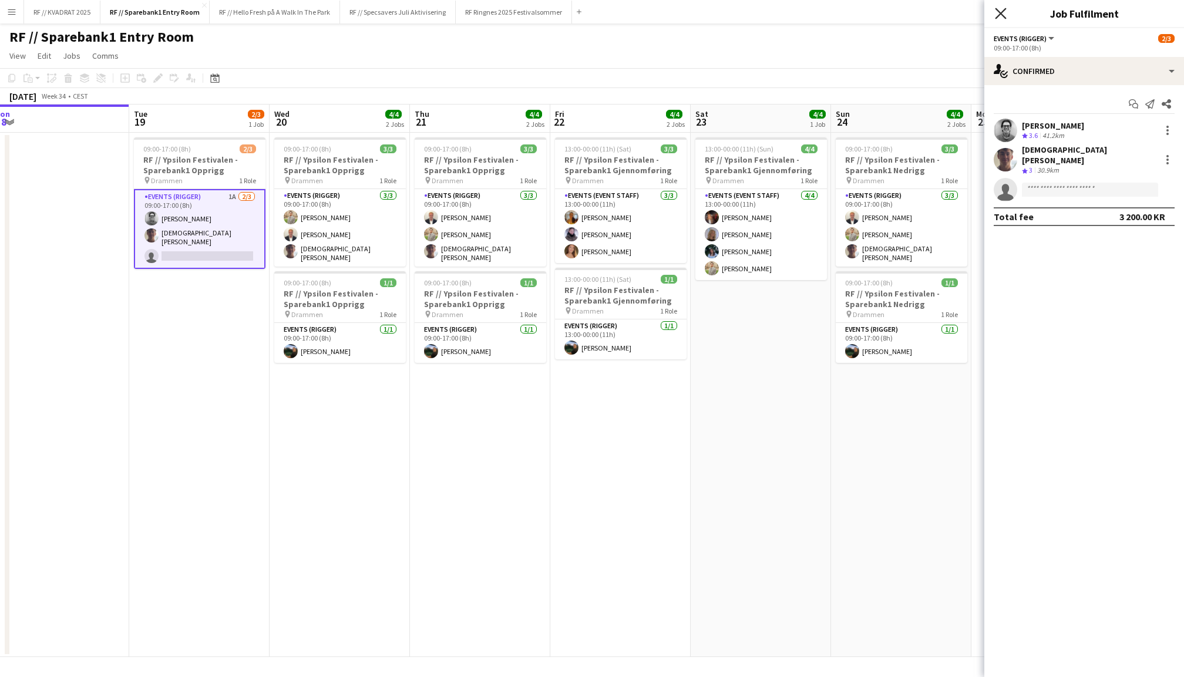
click at [1001, 15] on icon "Close pop-in" at bounding box center [1000, 13] width 11 height 11
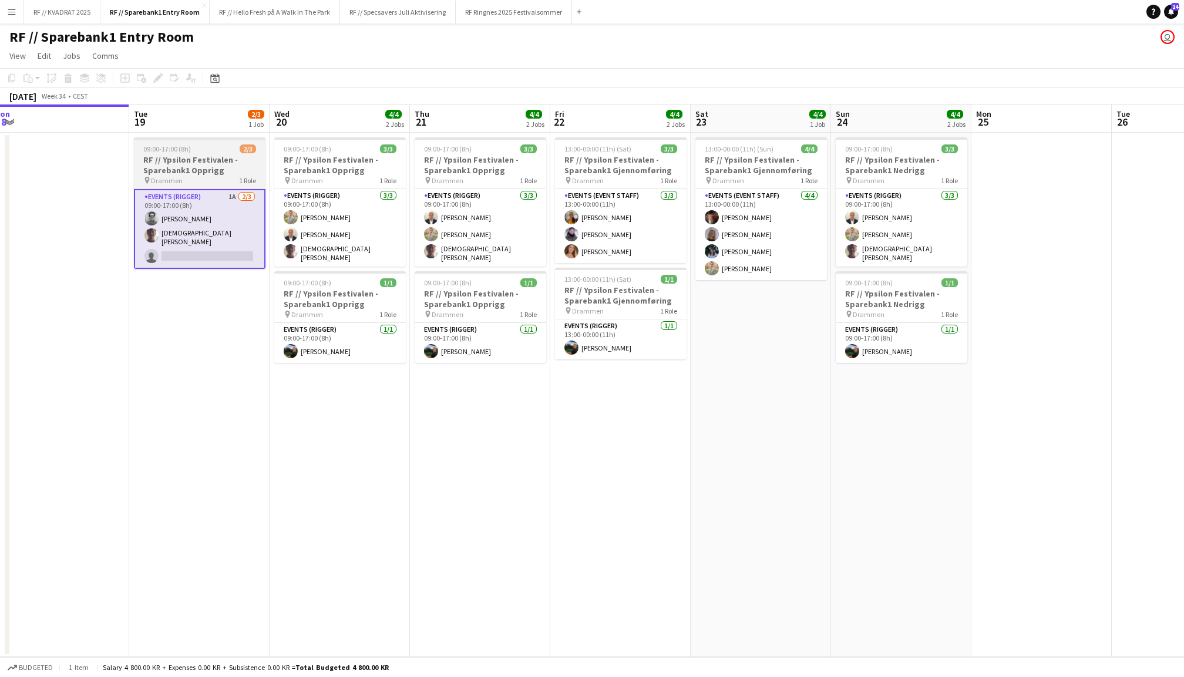
click at [186, 164] on h3 "RF // Ypsilon Festivalen - Sparebank1 Opprigg" at bounding box center [200, 164] width 132 height 21
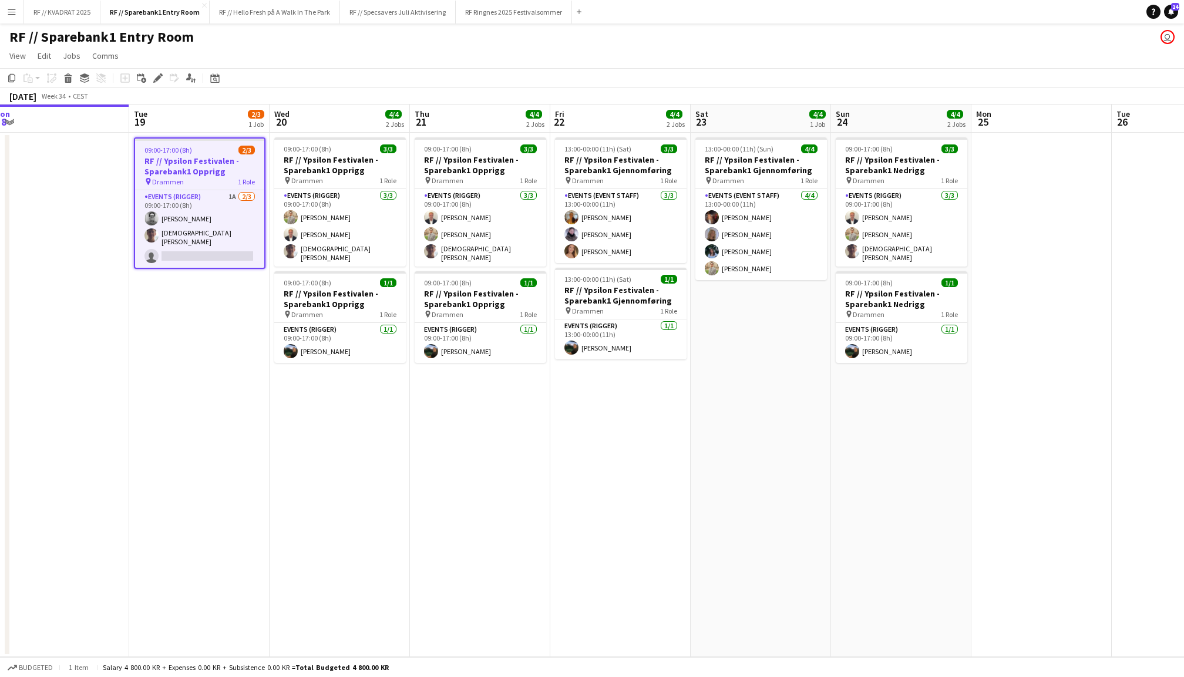
click at [1143, 311] on app-date-cell at bounding box center [1182, 395] width 140 height 524
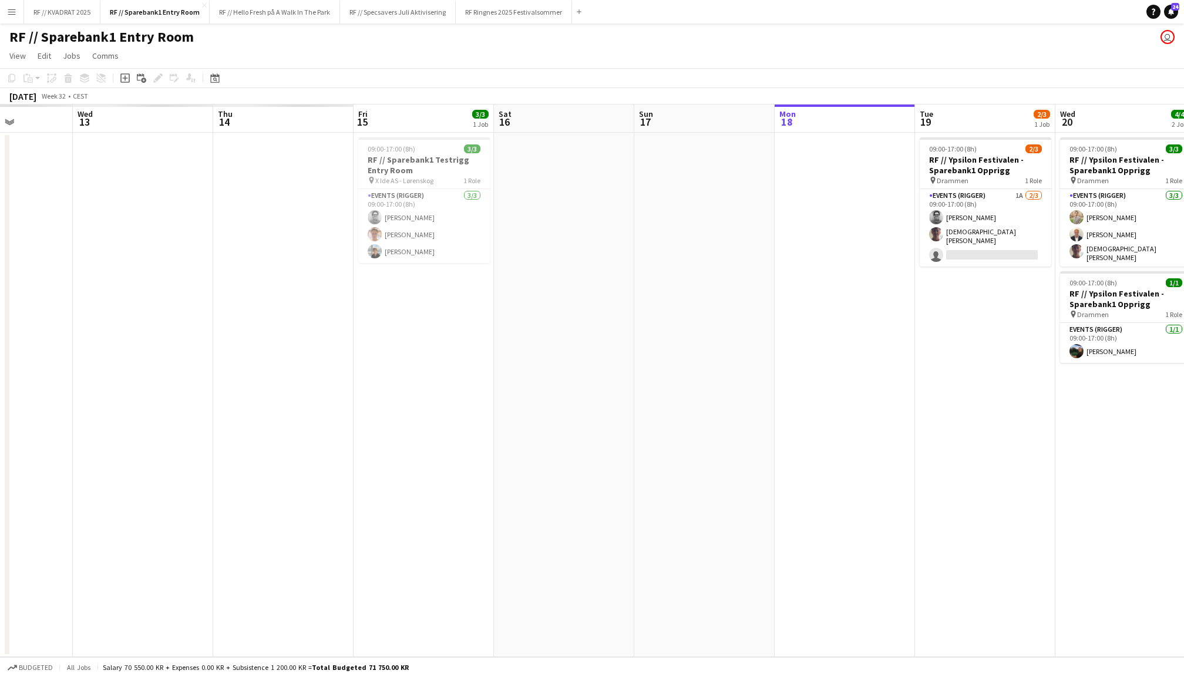
scroll to position [0, 499]
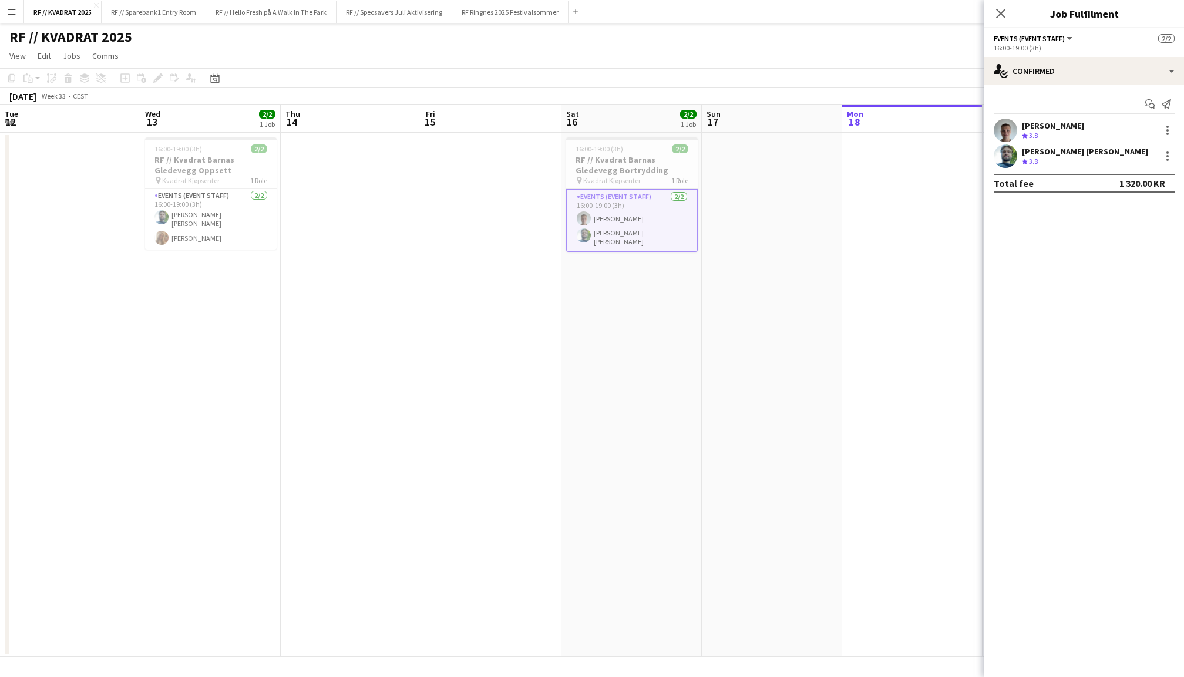
scroll to position [0, 355]
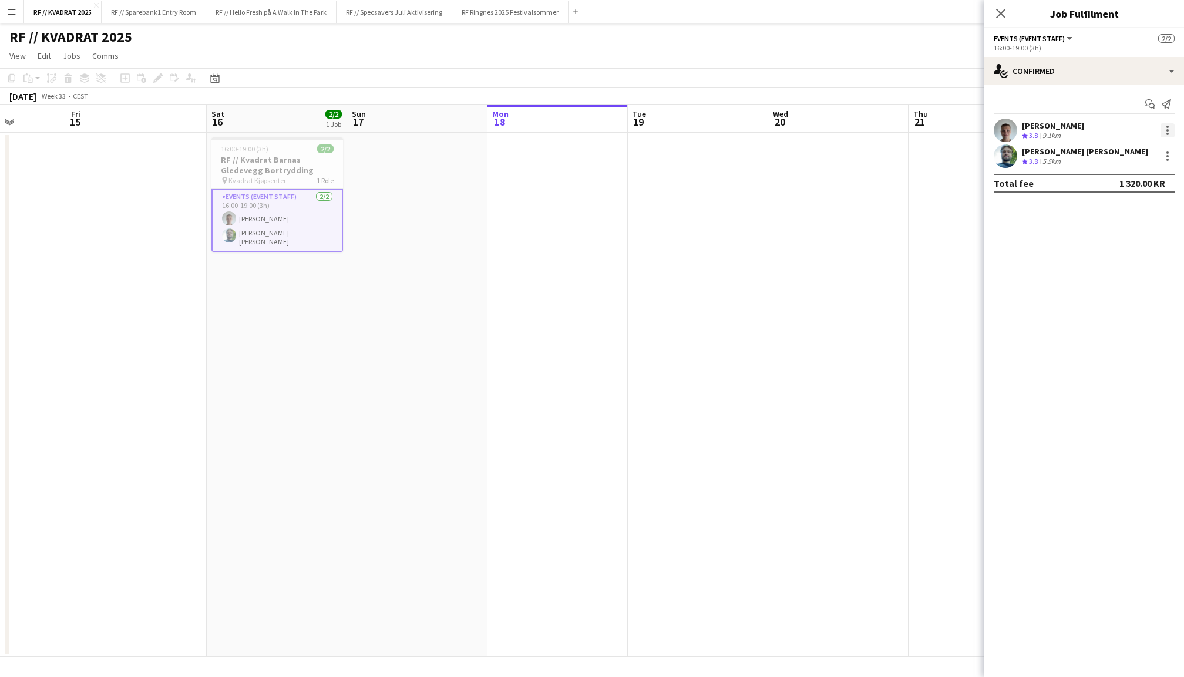
click at [1163, 129] on div at bounding box center [1167, 130] width 14 height 14
click at [1130, 292] on span "Did not show" at bounding box center [1119, 292] width 55 height 10
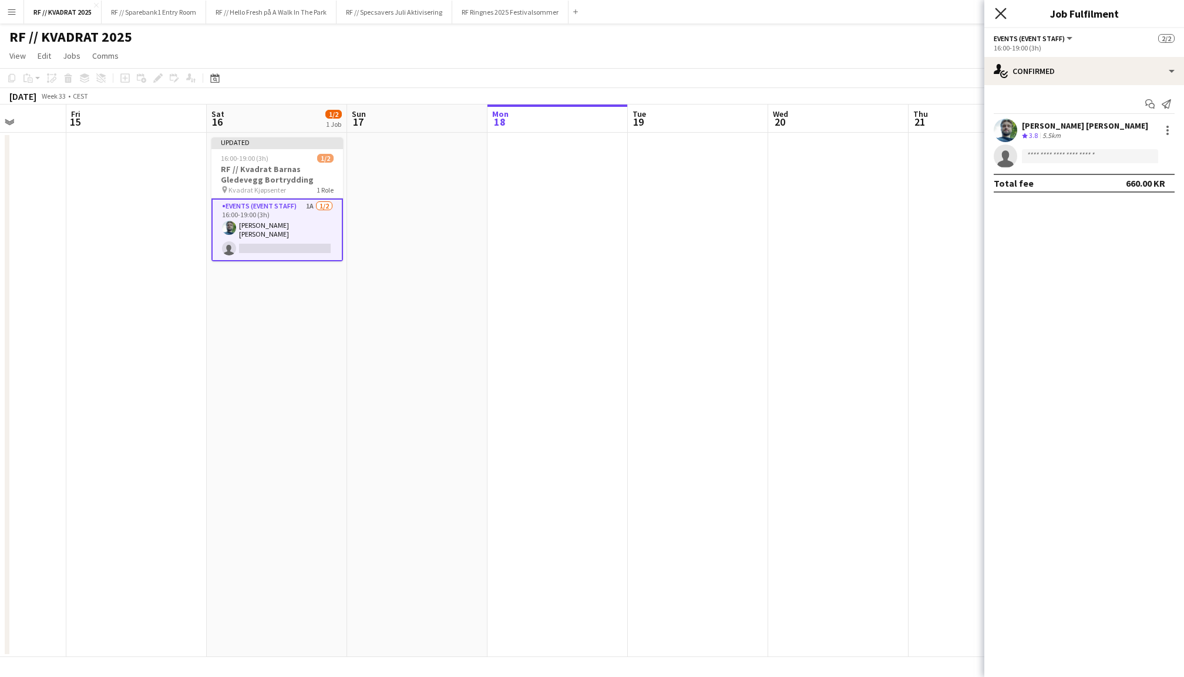
click at [1001, 13] on icon at bounding box center [1000, 13] width 11 height 11
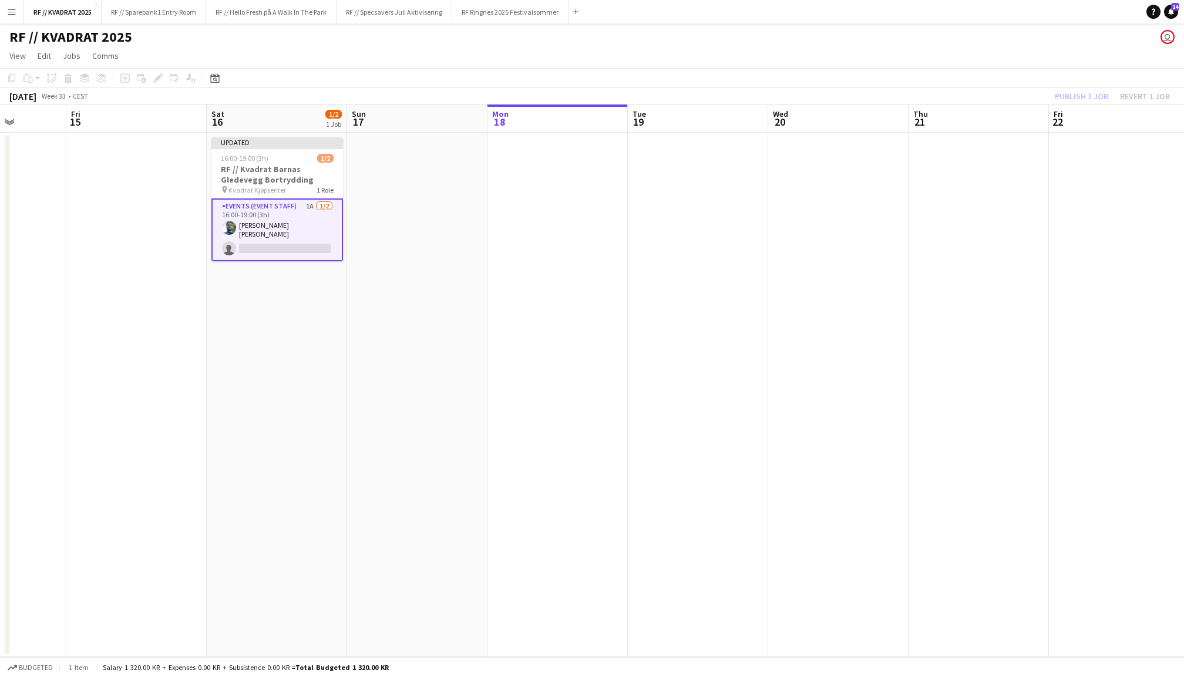
click at [1092, 96] on div "Publish 1 job Revert 1 job" at bounding box center [1112, 96] width 143 height 15
click at [1092, 96] on button "Publish 1 job" at bounding box center [1081, 96] width 63 height 15
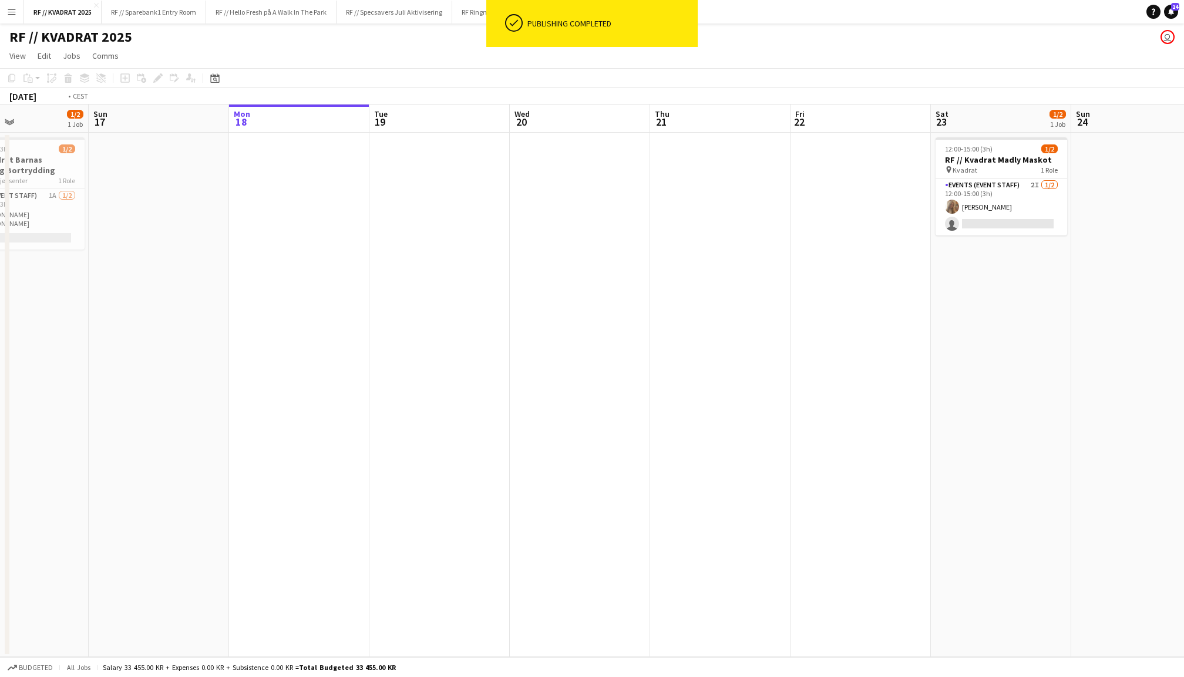
scroll to position [0, 496]
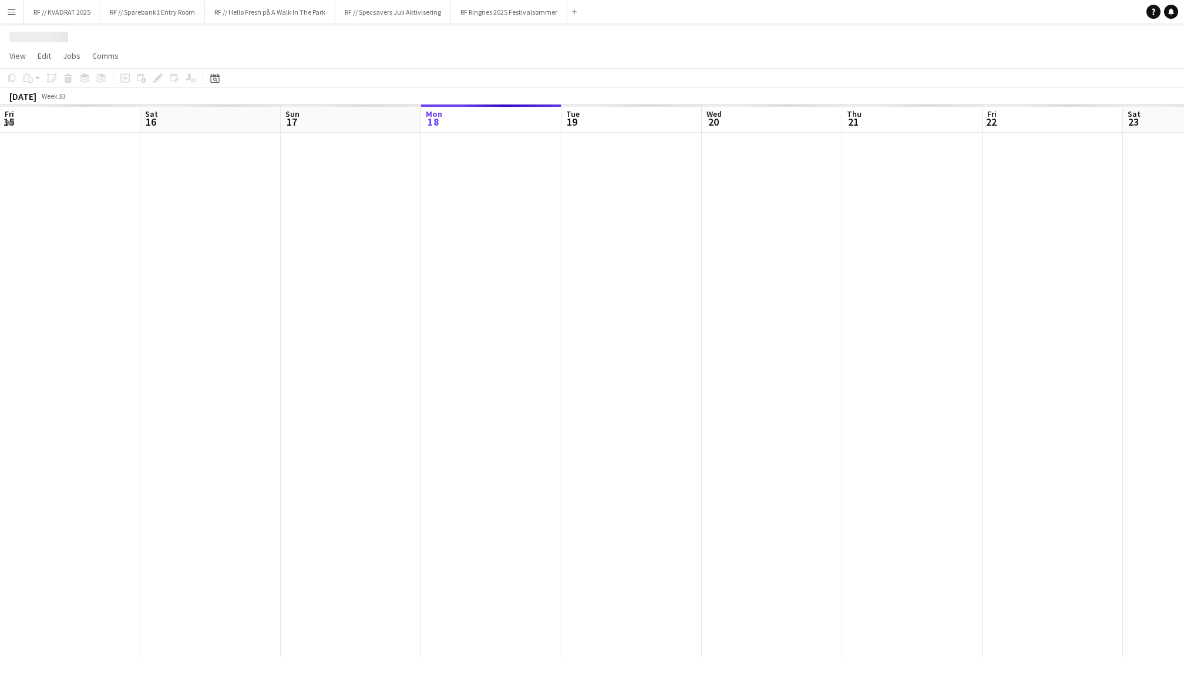
scroll to position [0, 280]
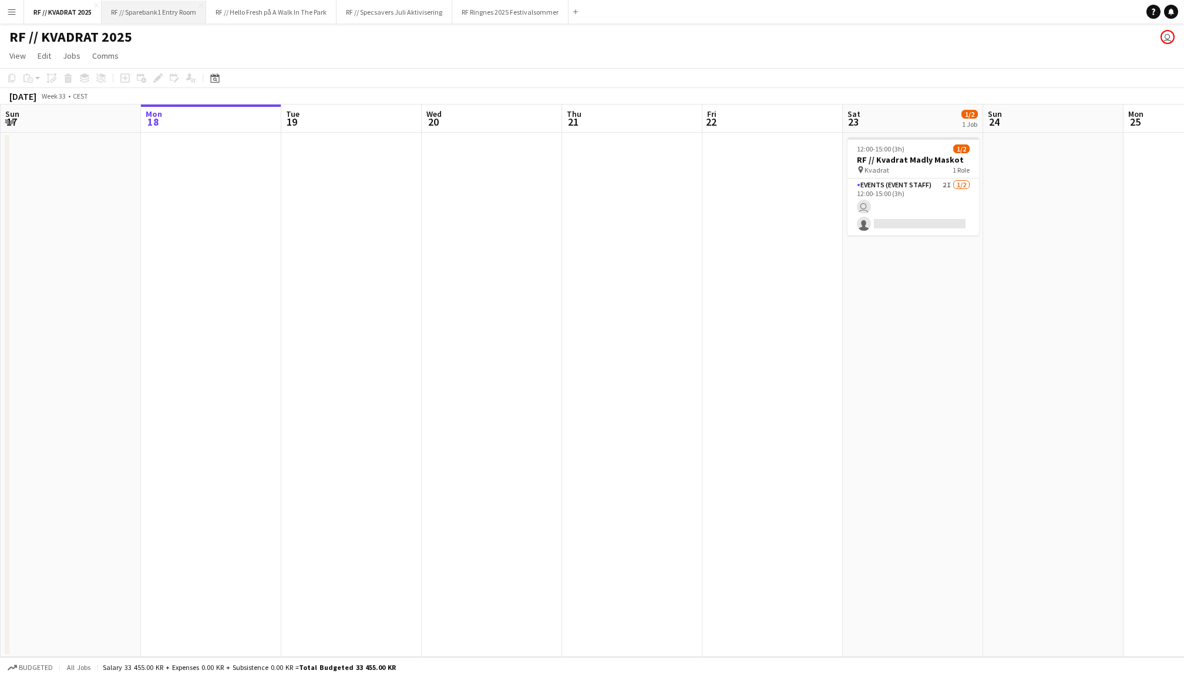
click at [156, 9] on button "RF // Sparebank1 Entry Room Close" at bounding box center [154, 12] width 105 height 23
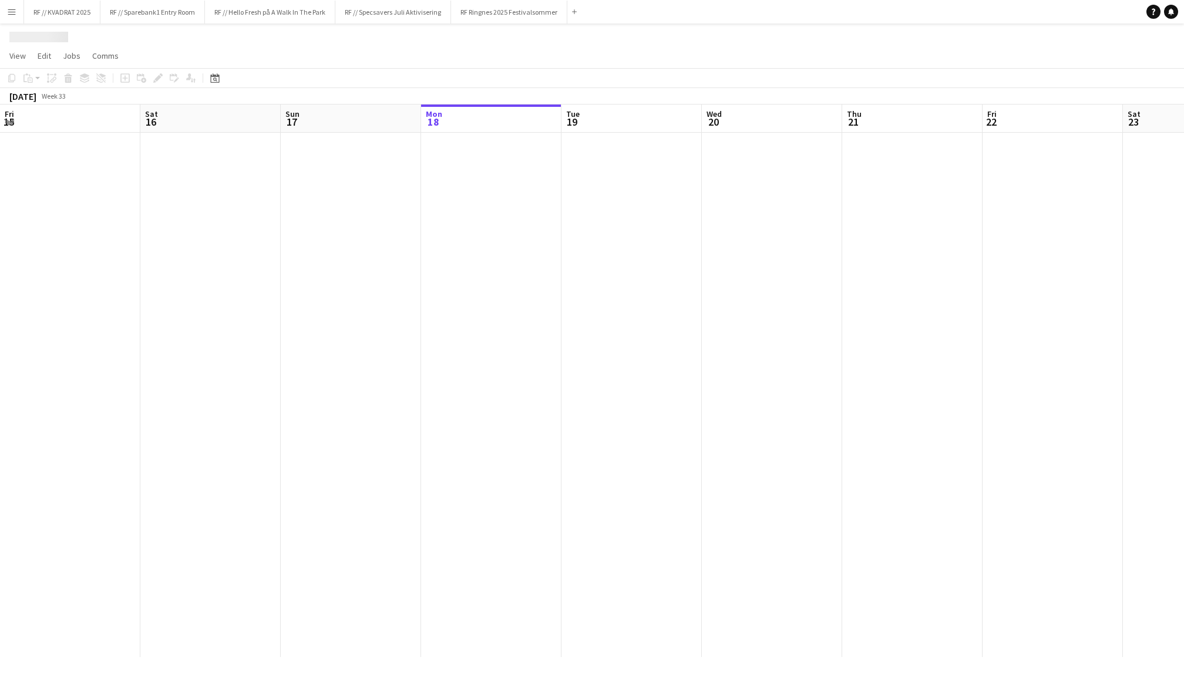
scroll to position [0, 280]
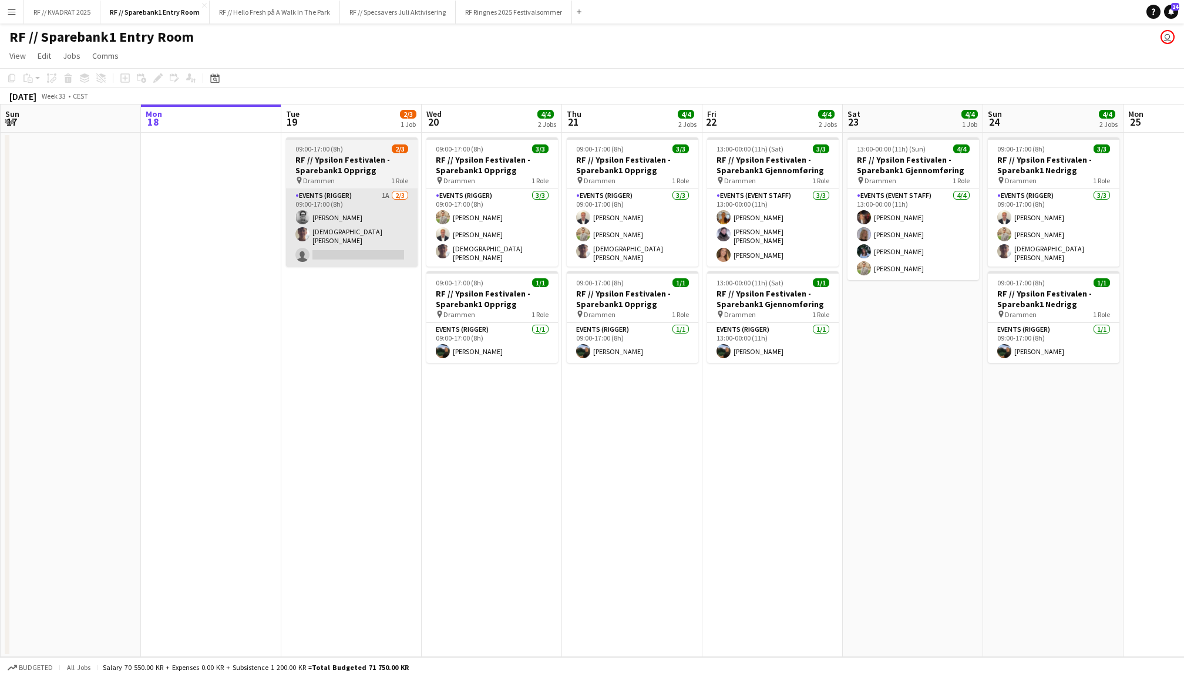
click at [351, 220] on app-card-role "Events (Rigger) 1A [DATE] 09:00-17:00 (8h) [PERSON_NAME] [PERSON_NAME] single-n…" at bounding box center [352, 228] width 132 height 78
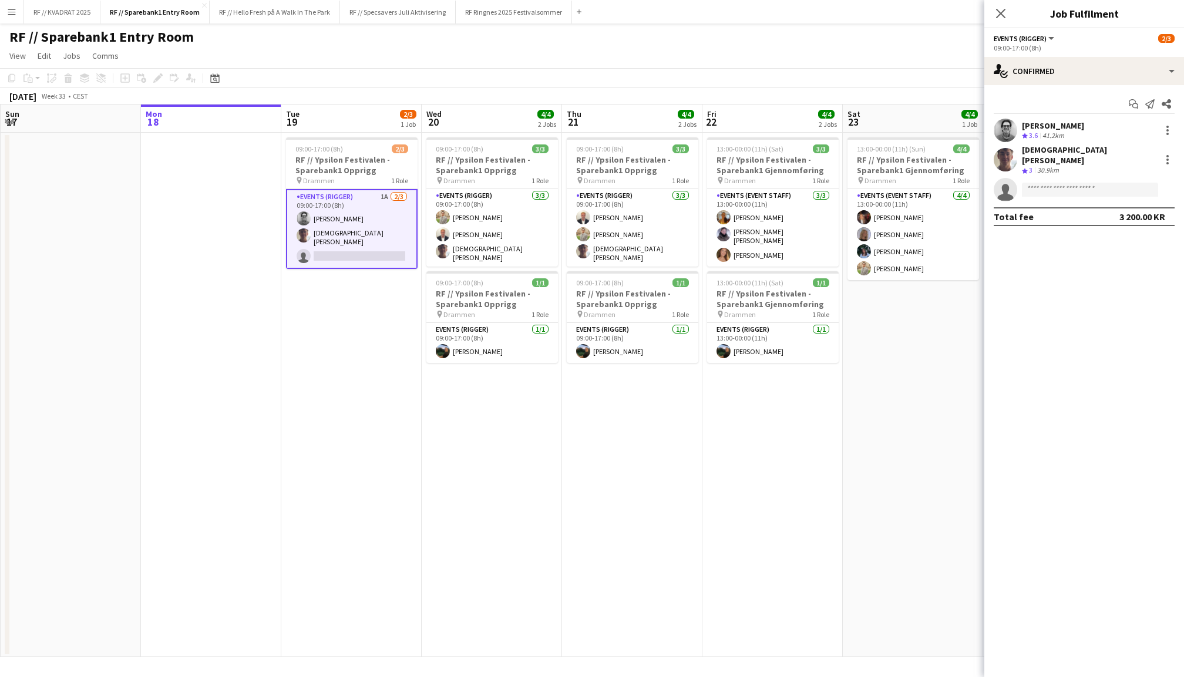
click at [1048, 131] on div "41.2km" at bounding box center [1053, 136] width 26 height 10
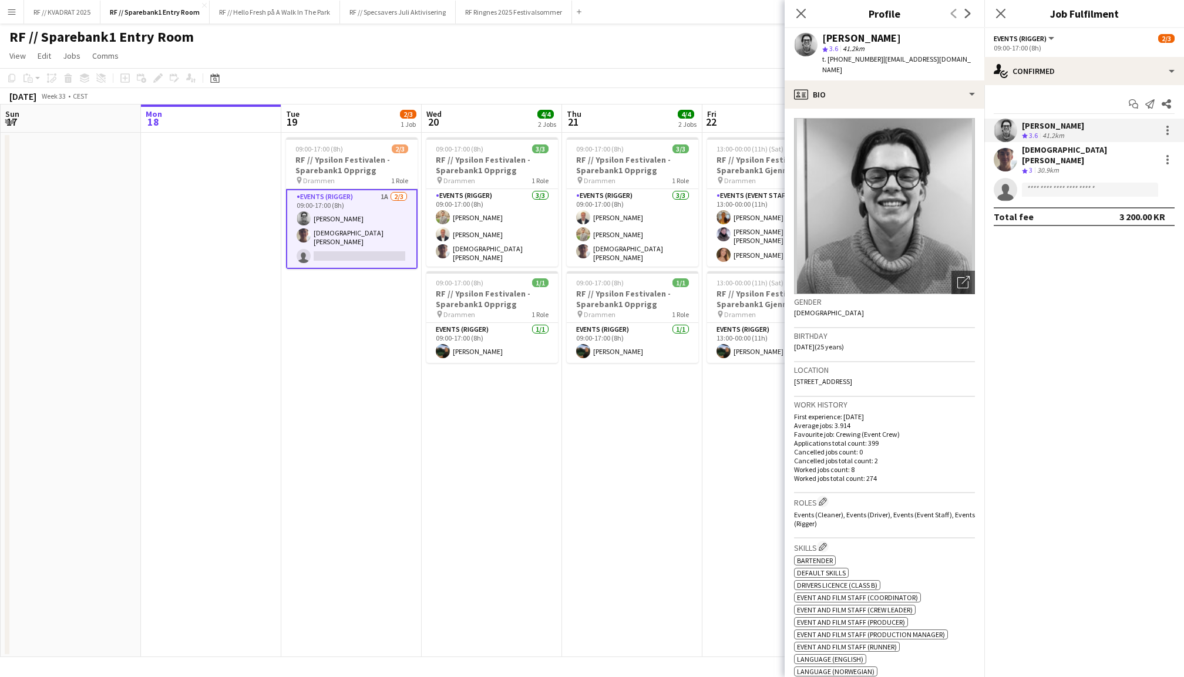
click at [1029, 166] on span "3" at bounding box center [1031, 170] width 4 height 9
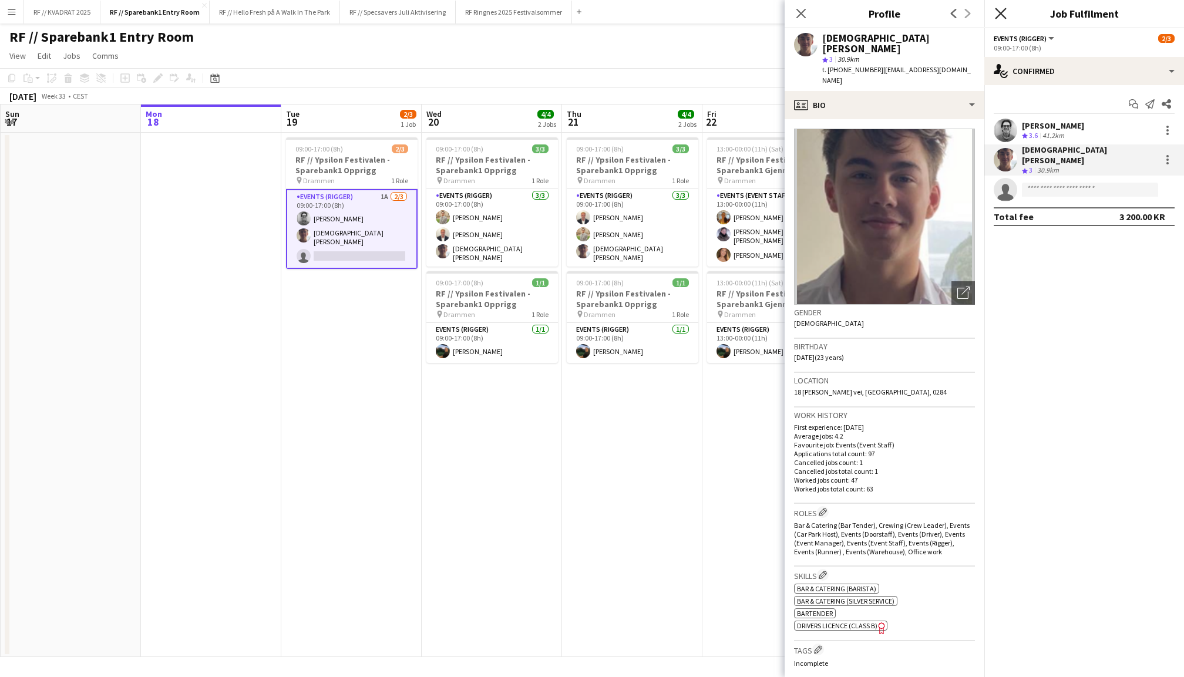
click at [997, 12] on icon "Close pop-in" at bounding box center [1000, 13] width 11 height 11
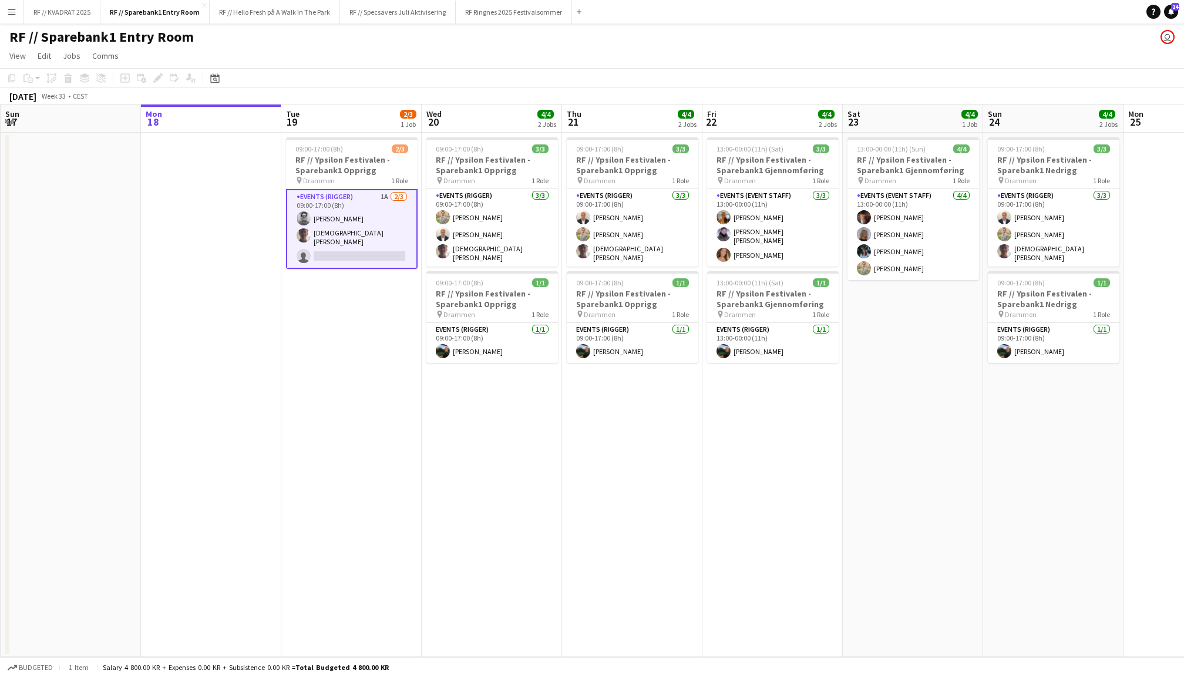
click at [352, 200] on app-card-role "Events (Rigger) 1A 2/3 09:00-17:00 (8h) Christian Jensen Christian Tohje single…" at bounding box center [352, 229] width 132 height 80
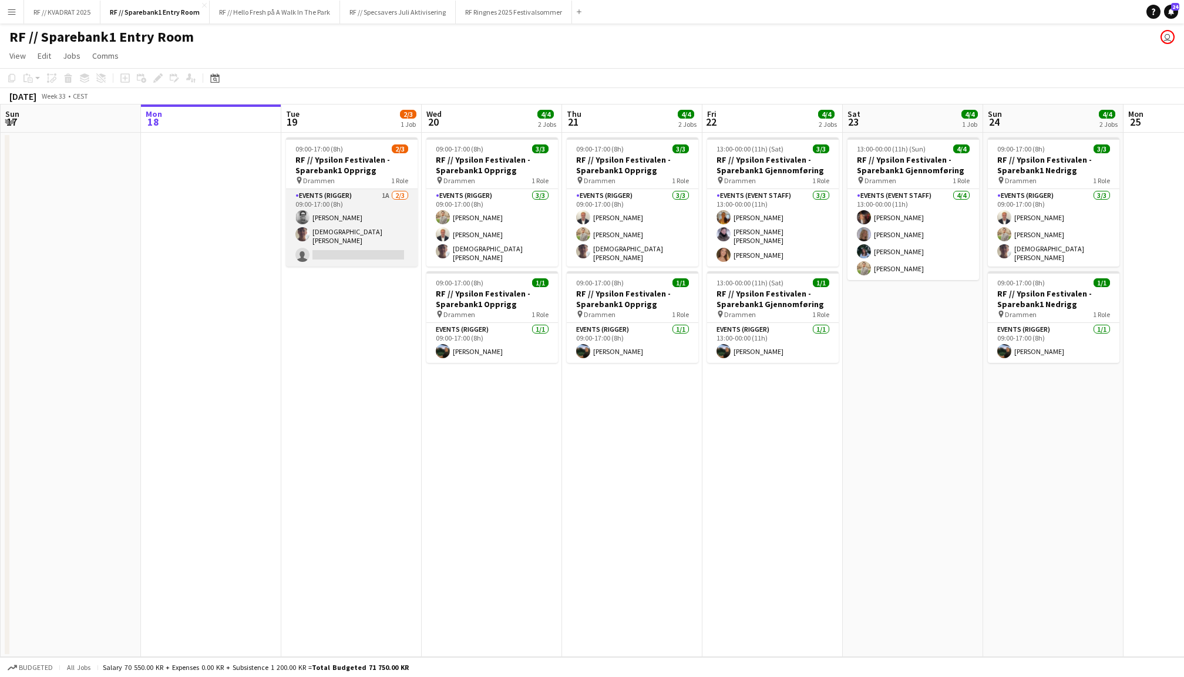
click at [353, 203] on app-card-role "Events (Rigger) 1A 2/3 09:00-17:00 (8h) Christian Jensen Christian Tohje single…" at bounding box center [352, 228] width 132 height 78
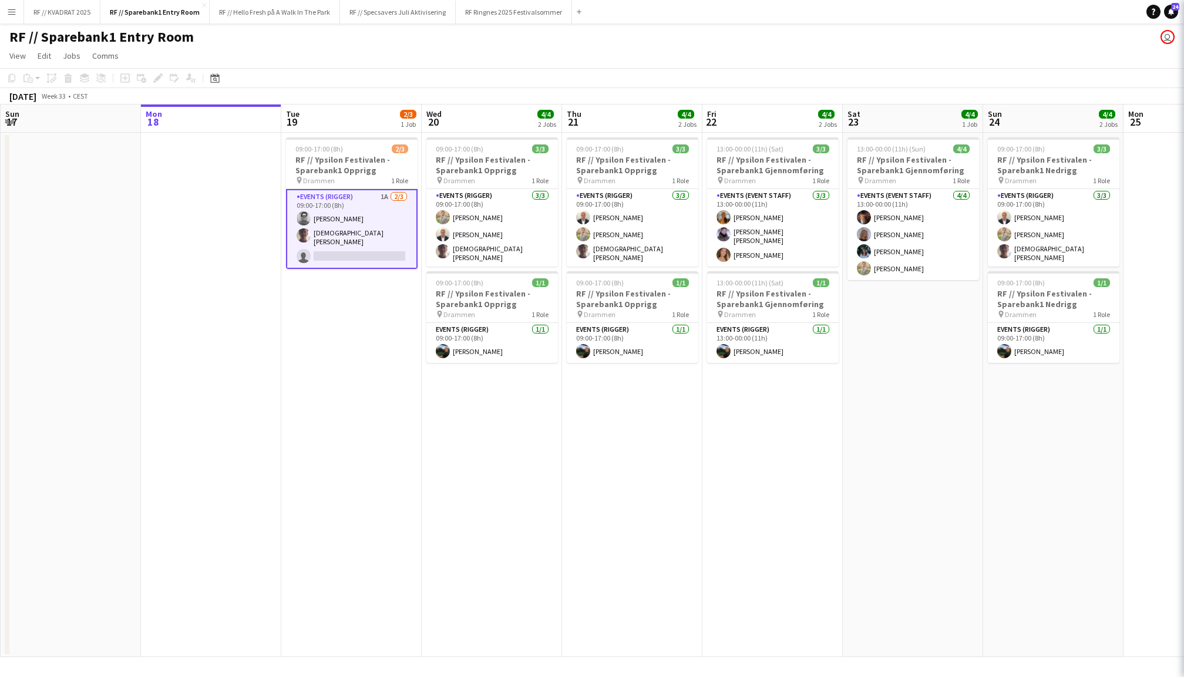
scroll to position [0, 280]
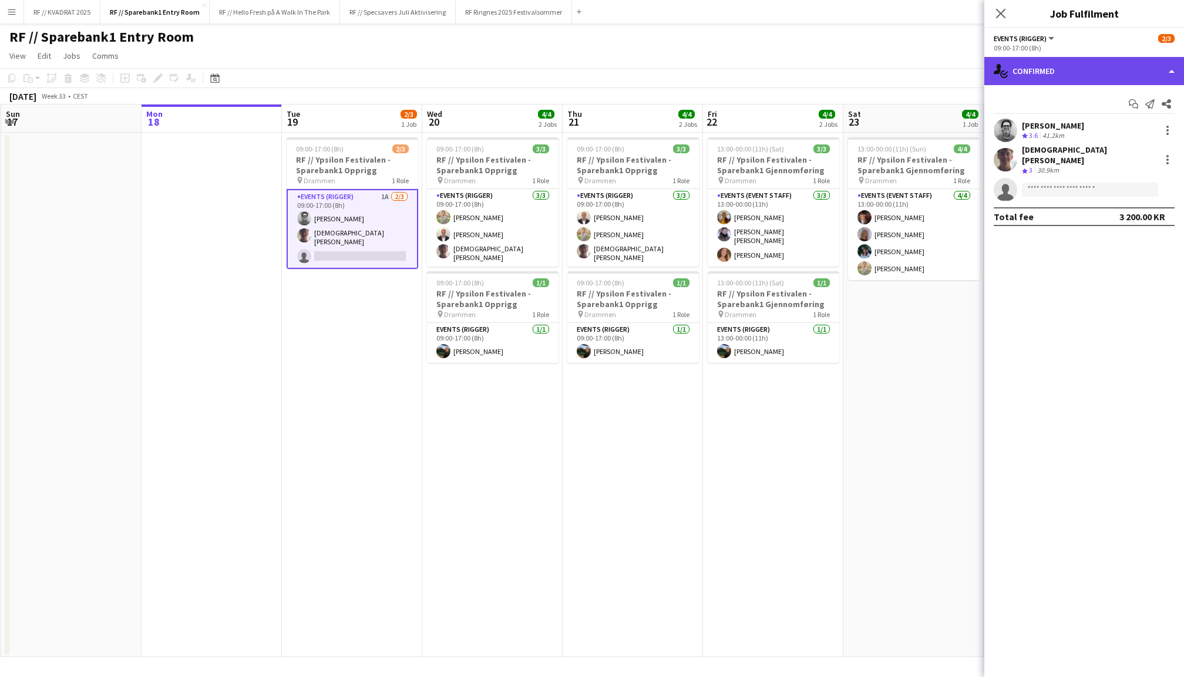
click at [1084, 58] on div "single-neutral-actions-check-2 Confirmed" at bounding box center [1084, 71] width 200 height 28
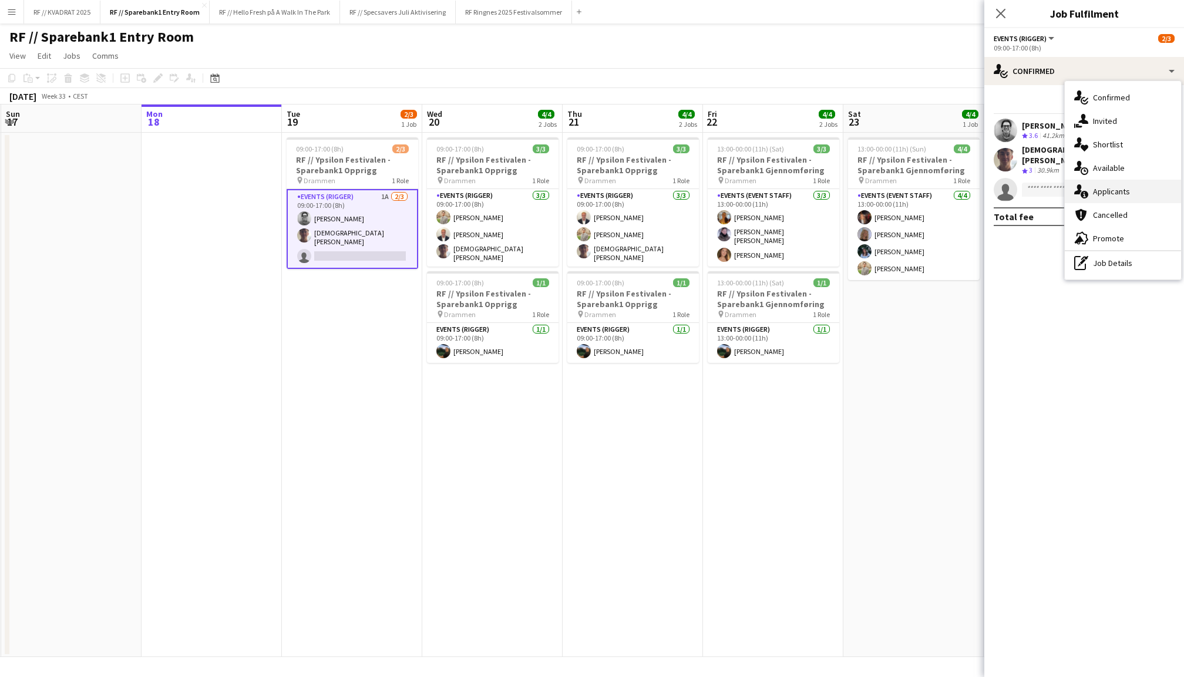
click at [1095, 190] on div "single-neutral-actions-information Applicants" at bounding box center [1123, 191] width 116 height 23
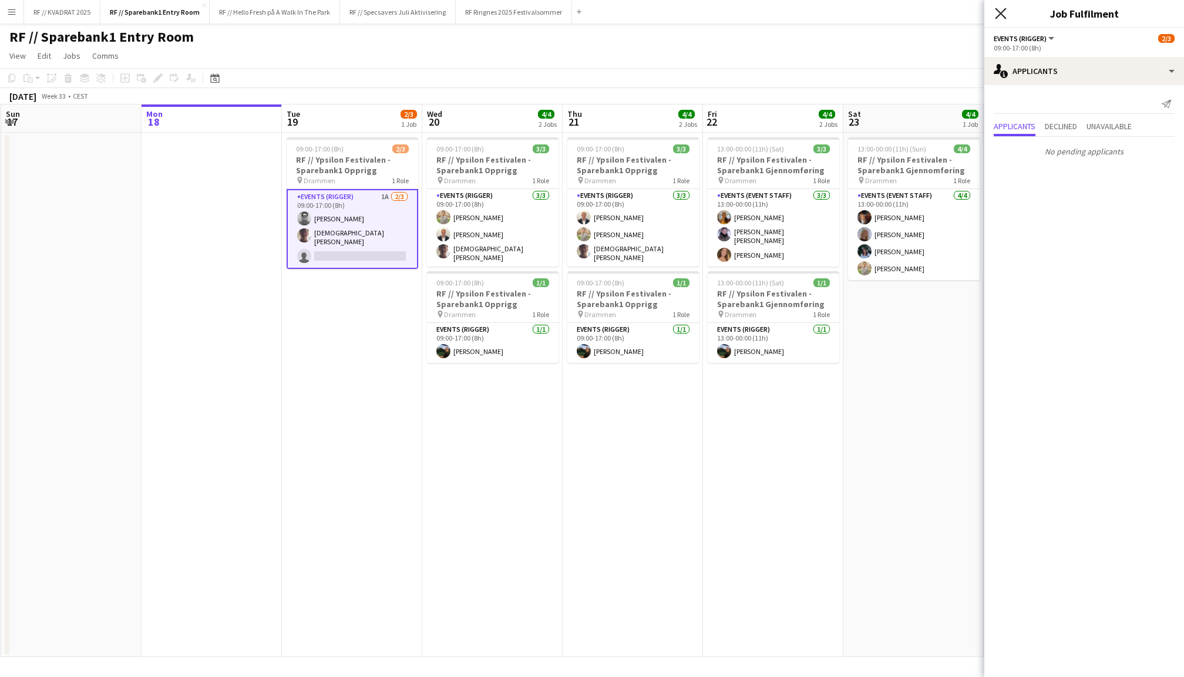
click at [1002, 14] on icon "Close pop-in" at bounding box center [1000, 13] width 11 height 11
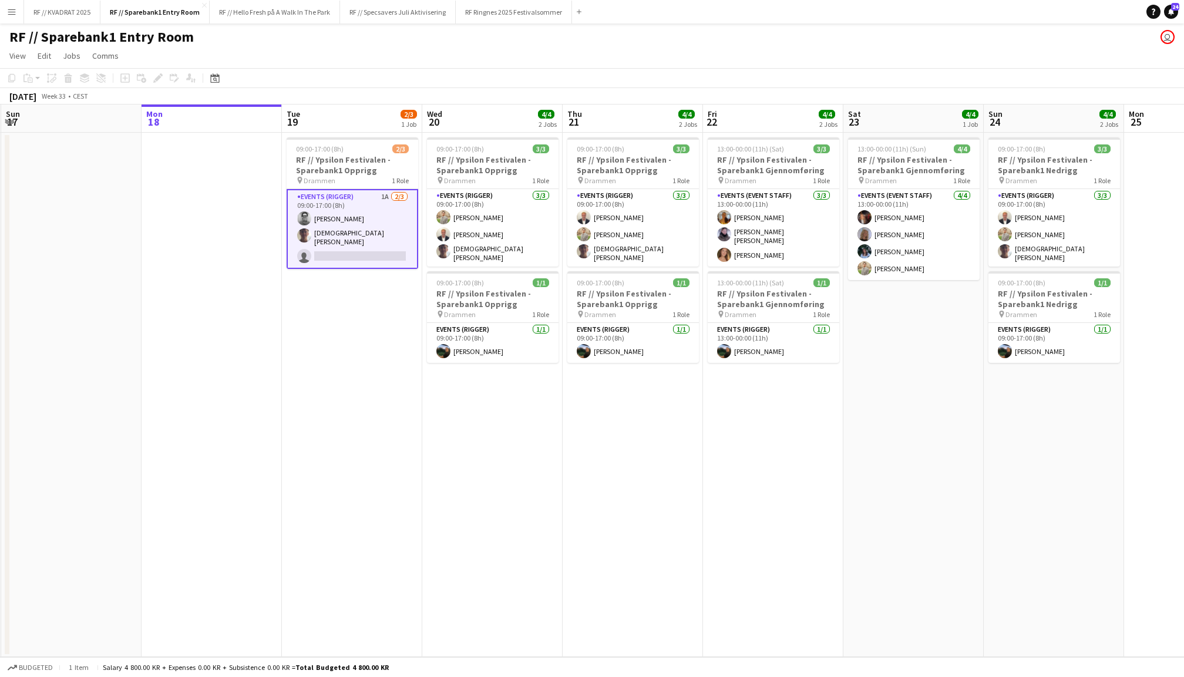
click at [220, 311] on app-date-cell at bounding box center [212, 395] width 140 height 524
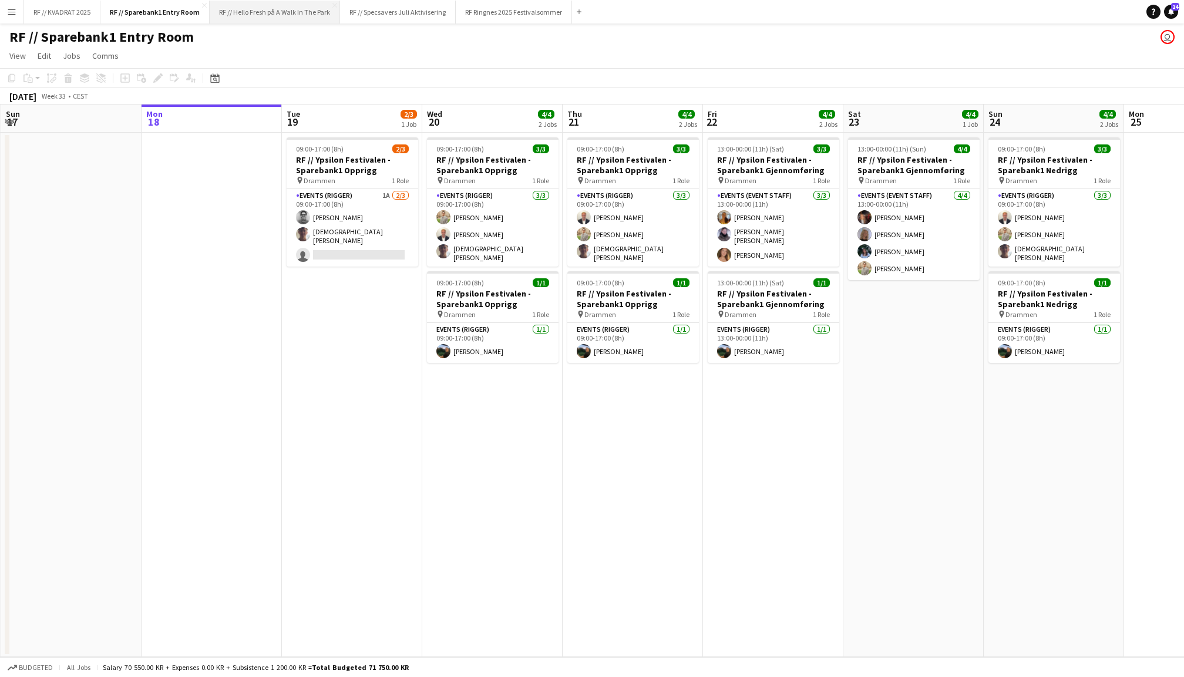
click at [283, 15] on button "RF // Hello Fresh på A Walk In The Park Close" at bounding box center [275, 12] width 130 height 23
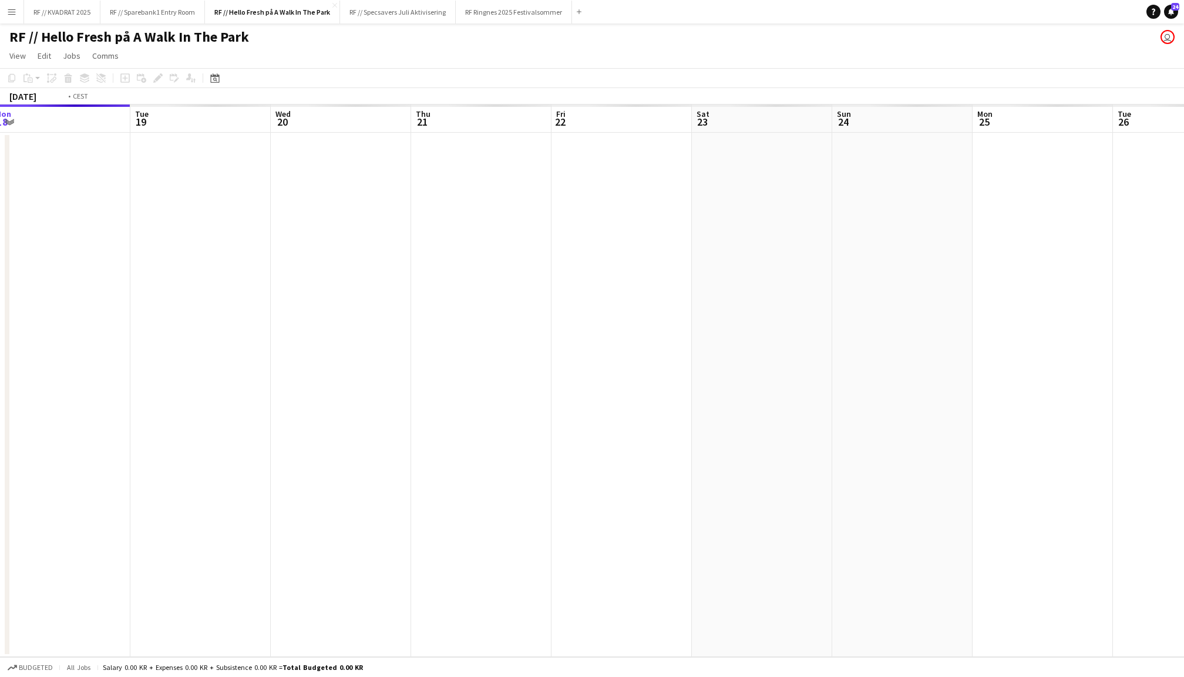
scroll to position [0, 516]
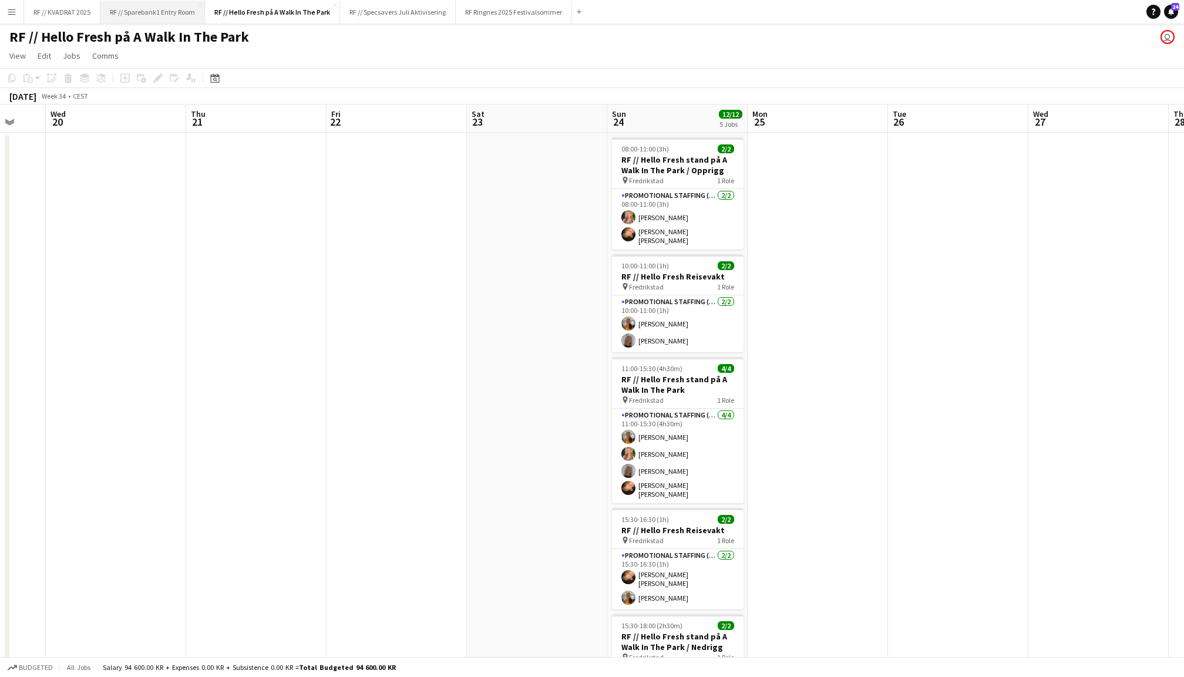
click at [151, 15] on button "RF // Sparebank1 Entry Room Close" at bounding box center [152, 12] width 105 height 23
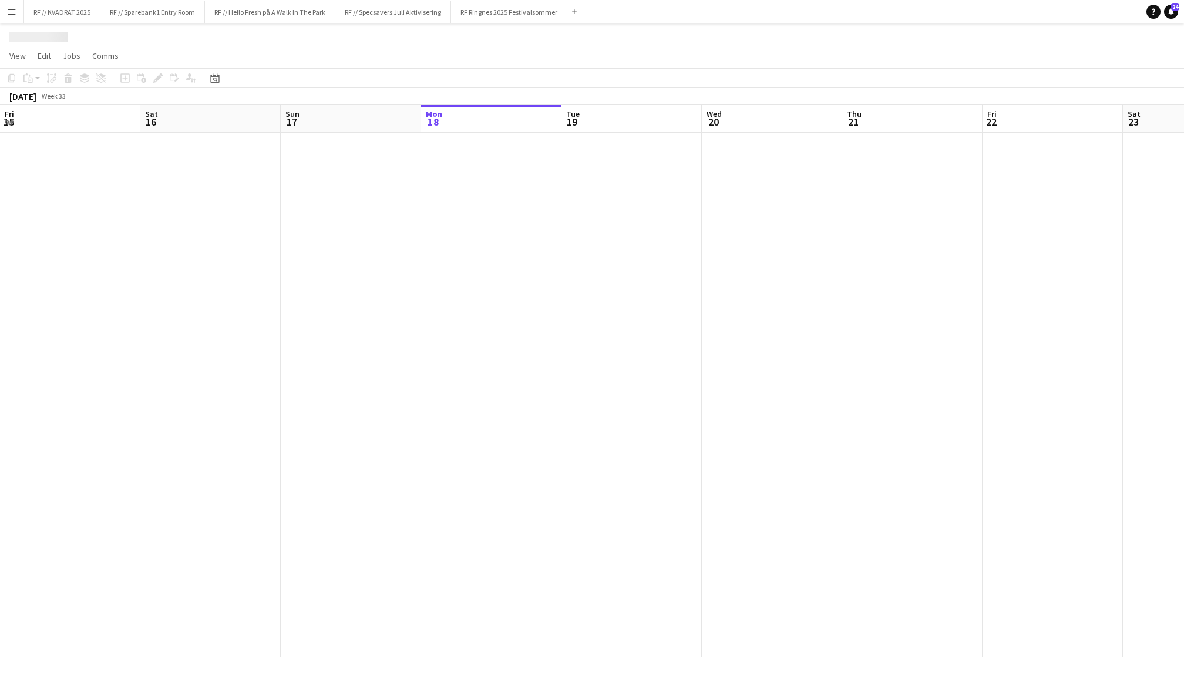
scroll to position [0, 280]
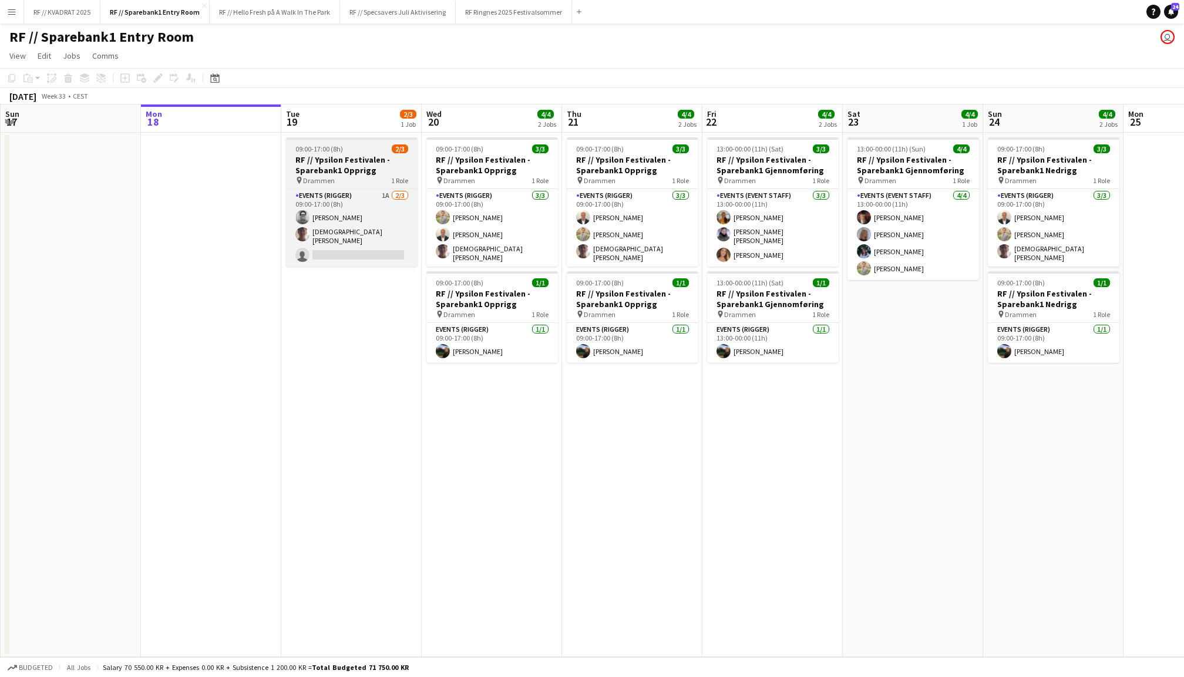
click at [348, 159] on h3 "RF // Ypsilon Festivalen - Sparebank1 Opprigg" at bounding box center [352, 164] width 132 height 21
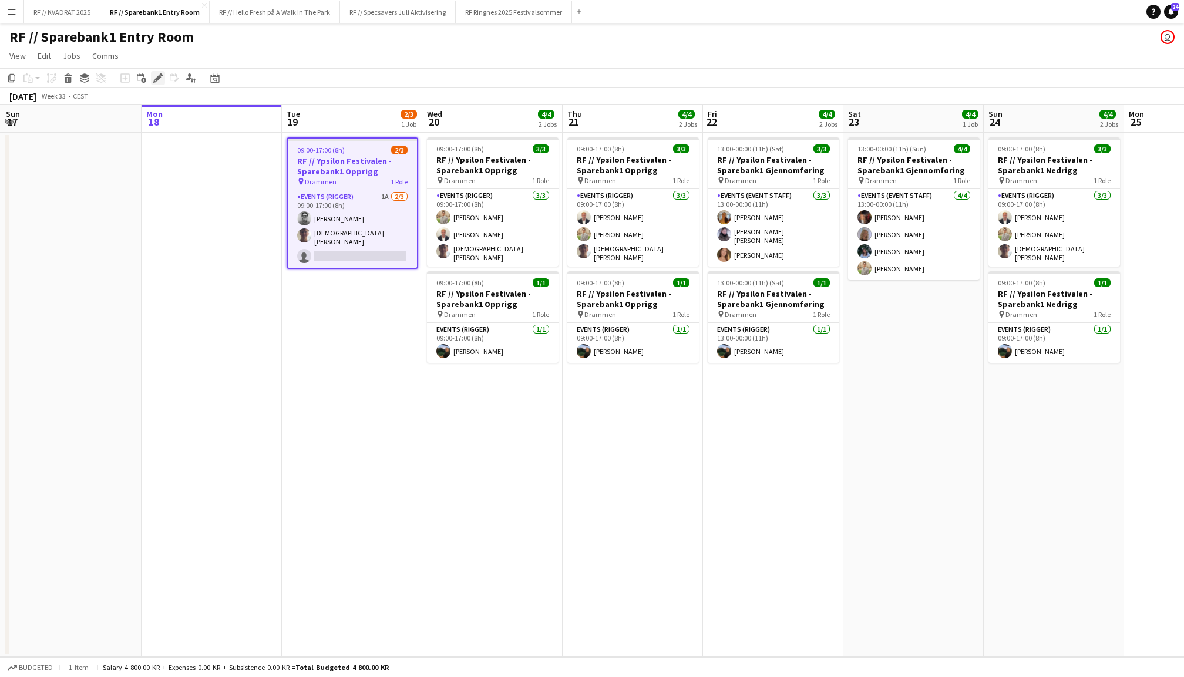
click at [158, 78] on icon at bounding box center [157, 78] width 6 height 6
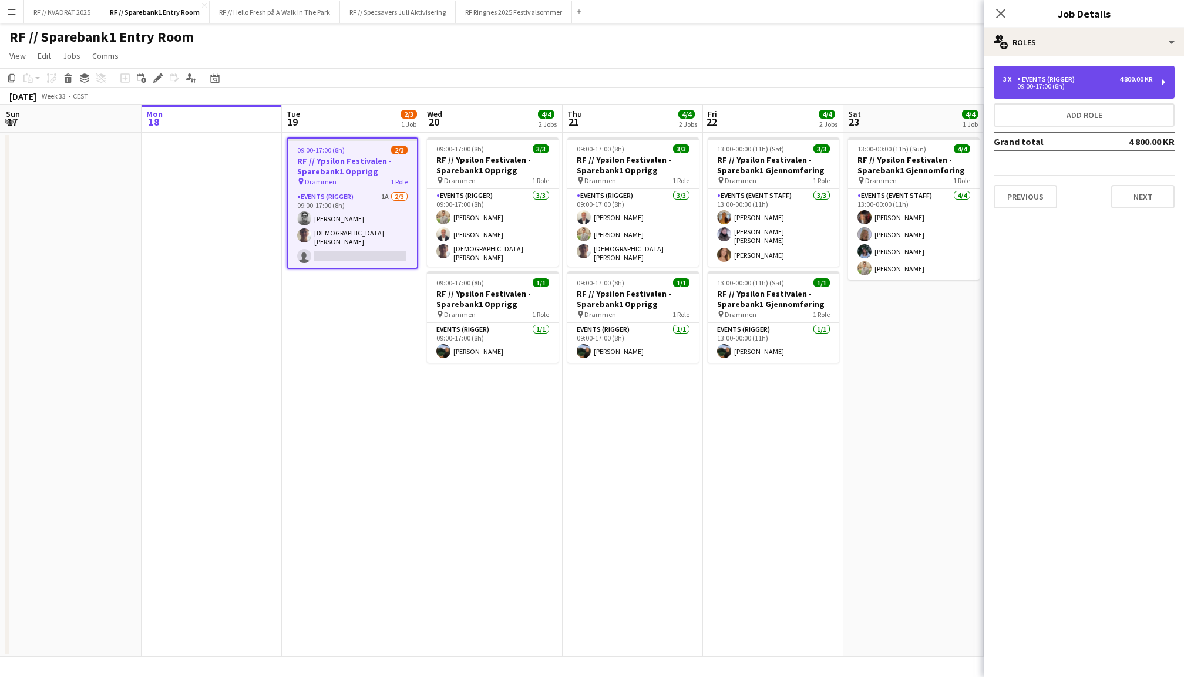
click at [1114, 79] on div "3 x Events (Rigger) 4 800.00 KR" at bounding box center [1078, 79] width 150 height 8
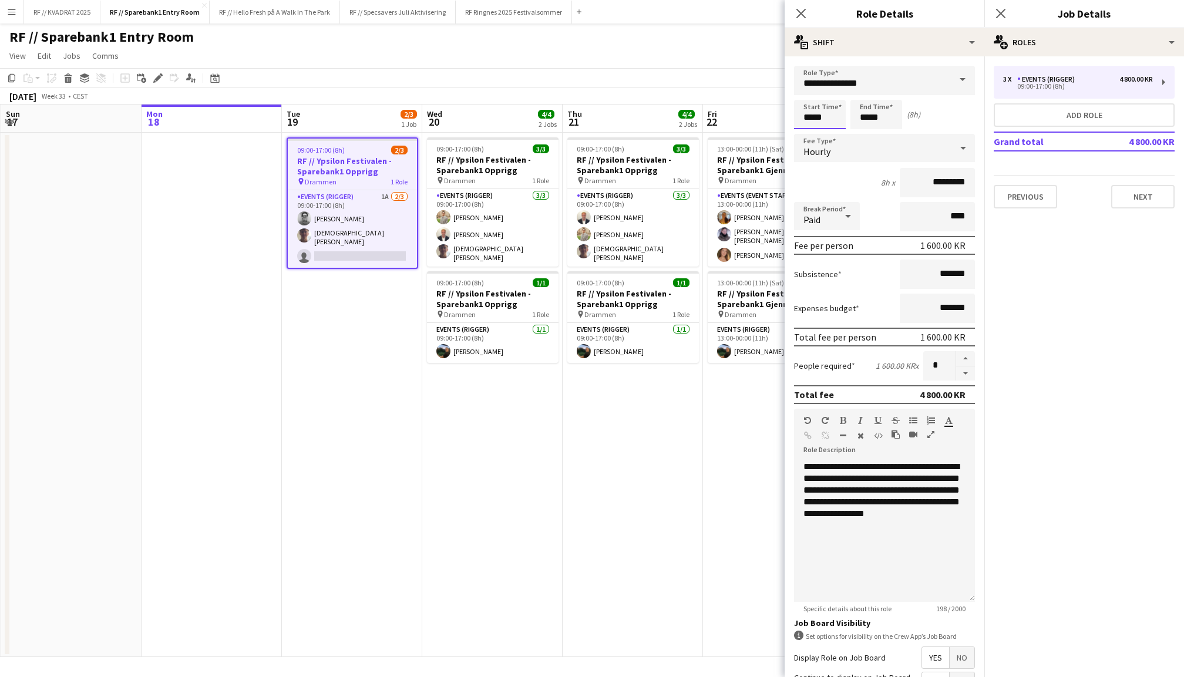
click at [811, 116] on input "*****" at bounding box center [820, 114] width 52 height 29
type input "*****"
click at [808, 94] on div at bounding box center [807, 94] width 23 height 12
click at [869, 119] on input "*****" at bounding box center [876, 114] width 52 height 29
type input "*****"
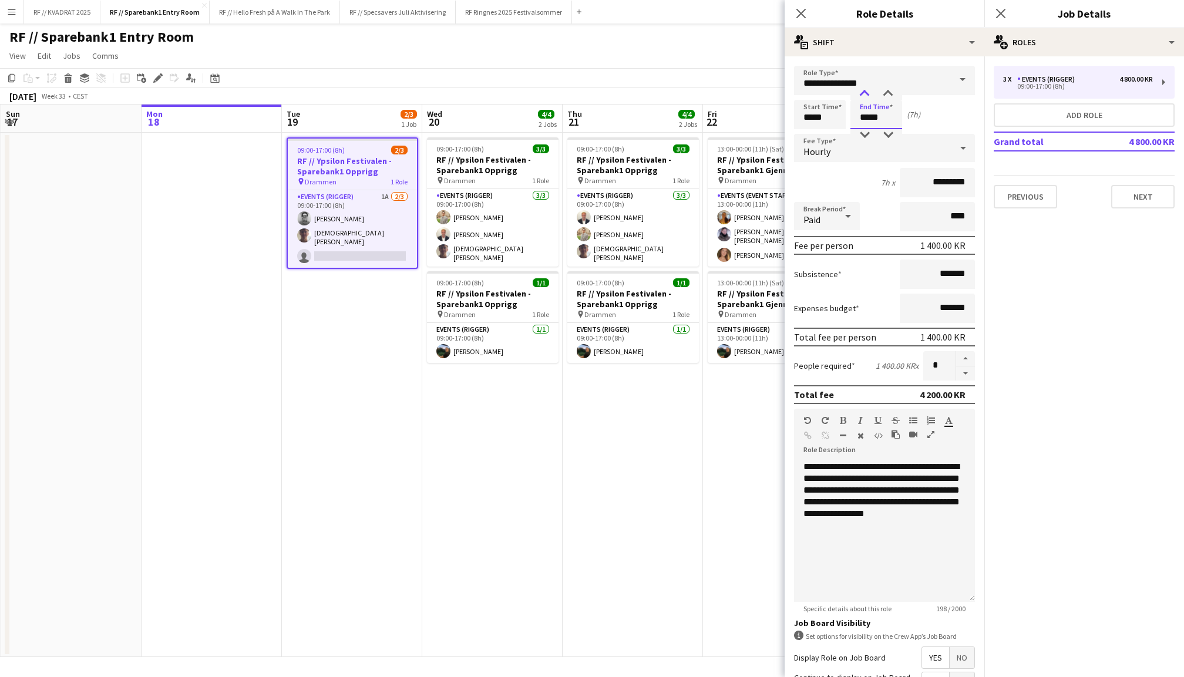
click at [867, 97] on div at bounding box center [864, 94] width 23 height 12
click at [994, 17] on app-icon "Close pop-in" at bounding box center [1000, 13] width 17 height 17
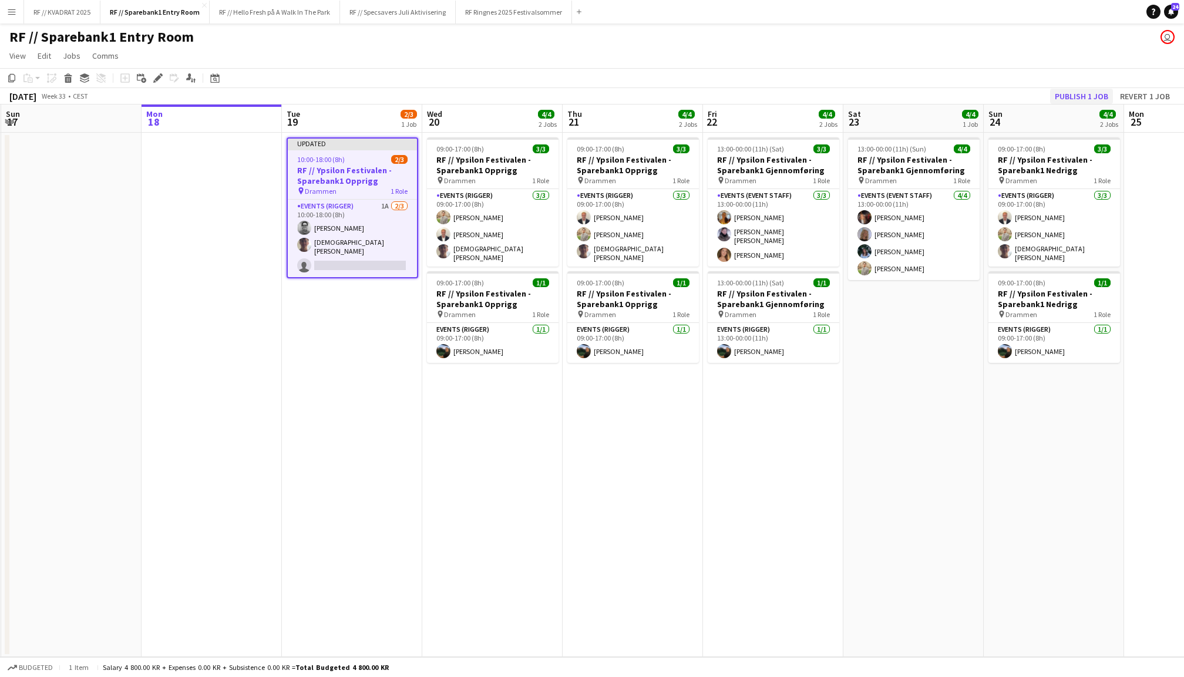
click at [1081, 102] on button "Publish 1 job" at bounding box center [1081, 96] width 63 height 15
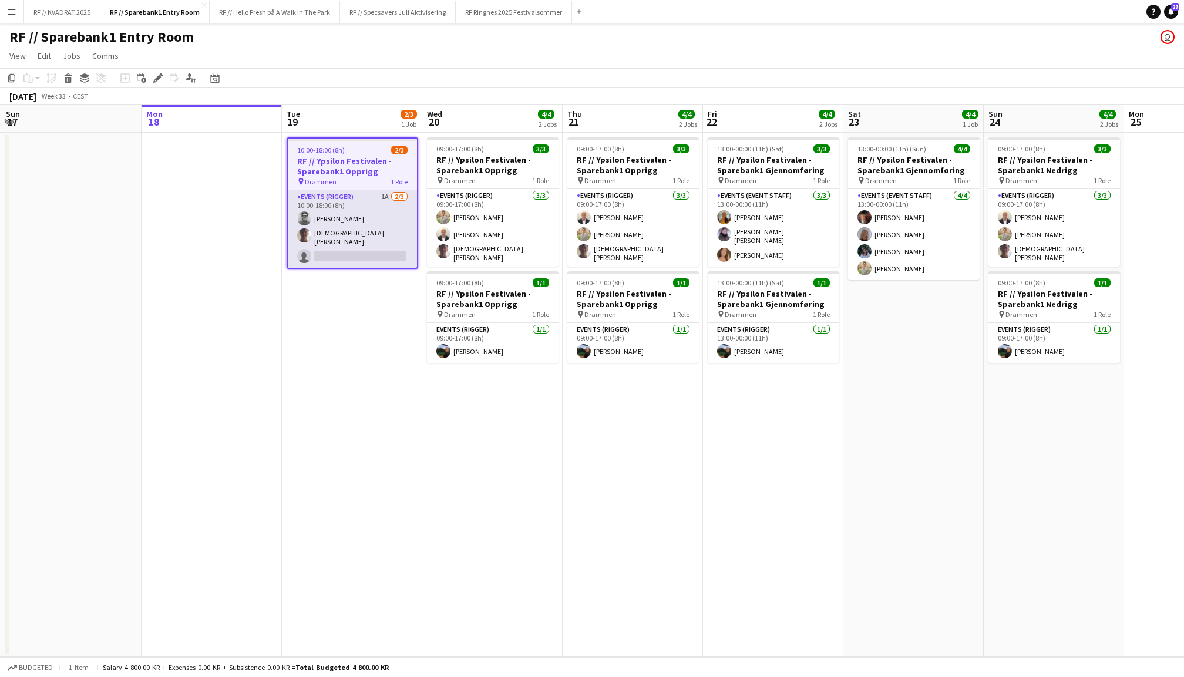
click at [351, 242] on app-card-role "Events (Rigger) 1A 2/3 10:00-18:00 (8h) Christian Jensen Christian Tohje single…" at bounding box center [352, 229] width 129 height 78
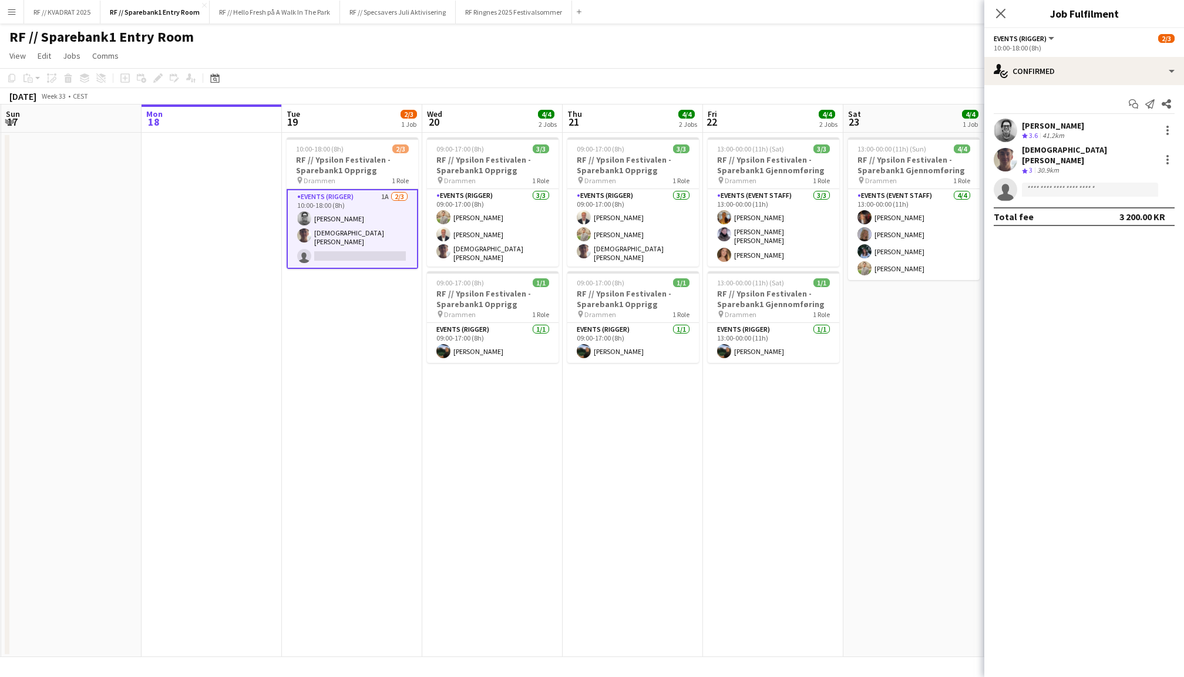
click at [1006, 127] on app-user-avatar at bounding box center [1005, 130] width 23 height 23
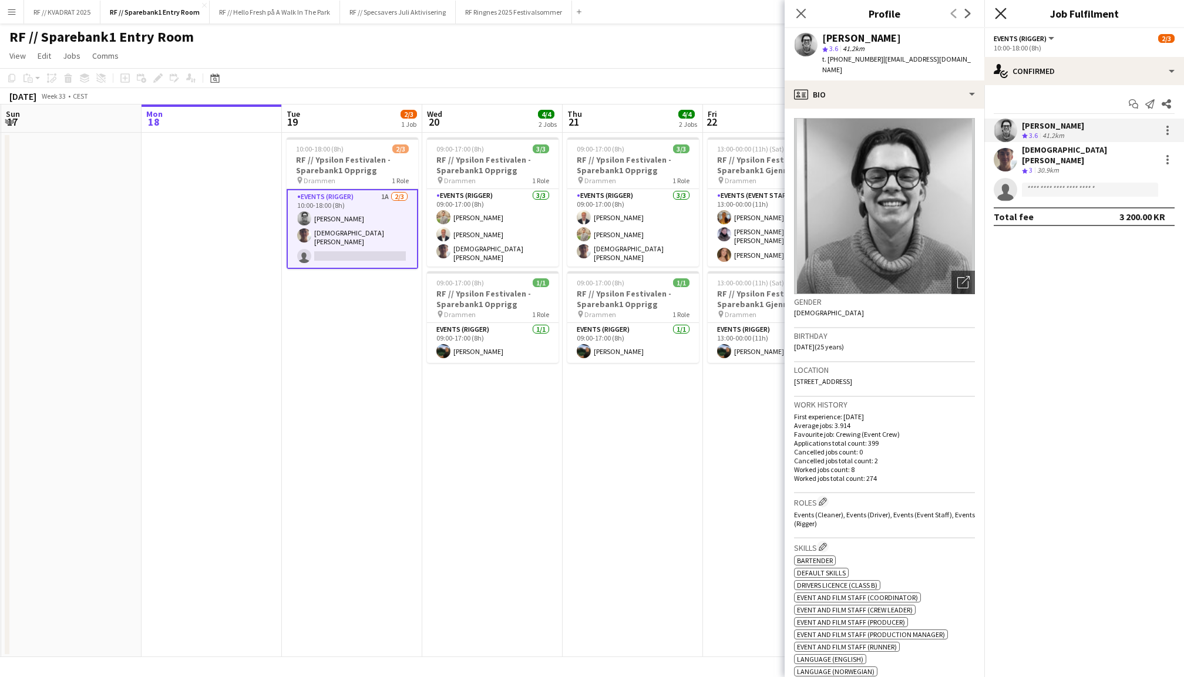
click at [998, 16] on icon at bounding box center [1000, 13] width 11 height 11
